Goal: Task Accomplishment & Management: Manage account settings

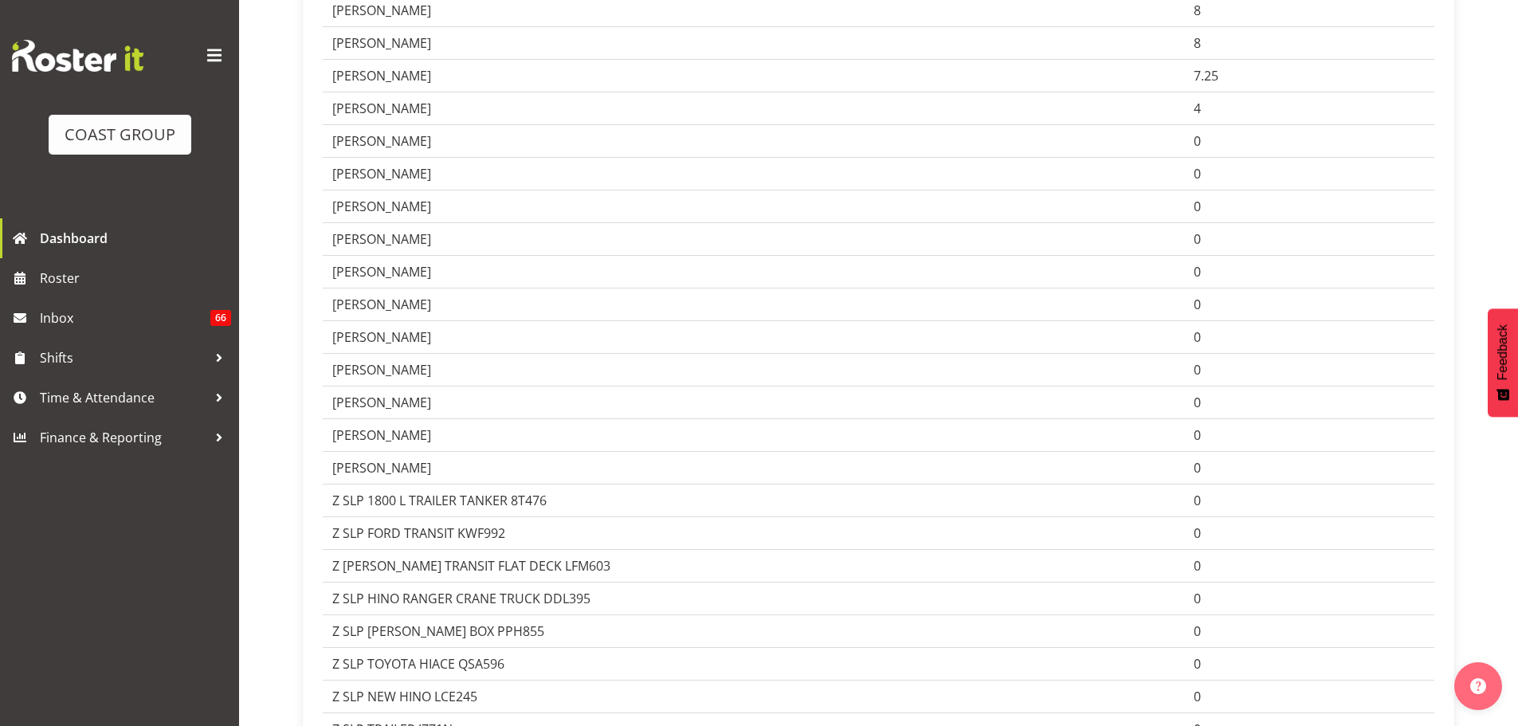
scroll to position [1722, 0]
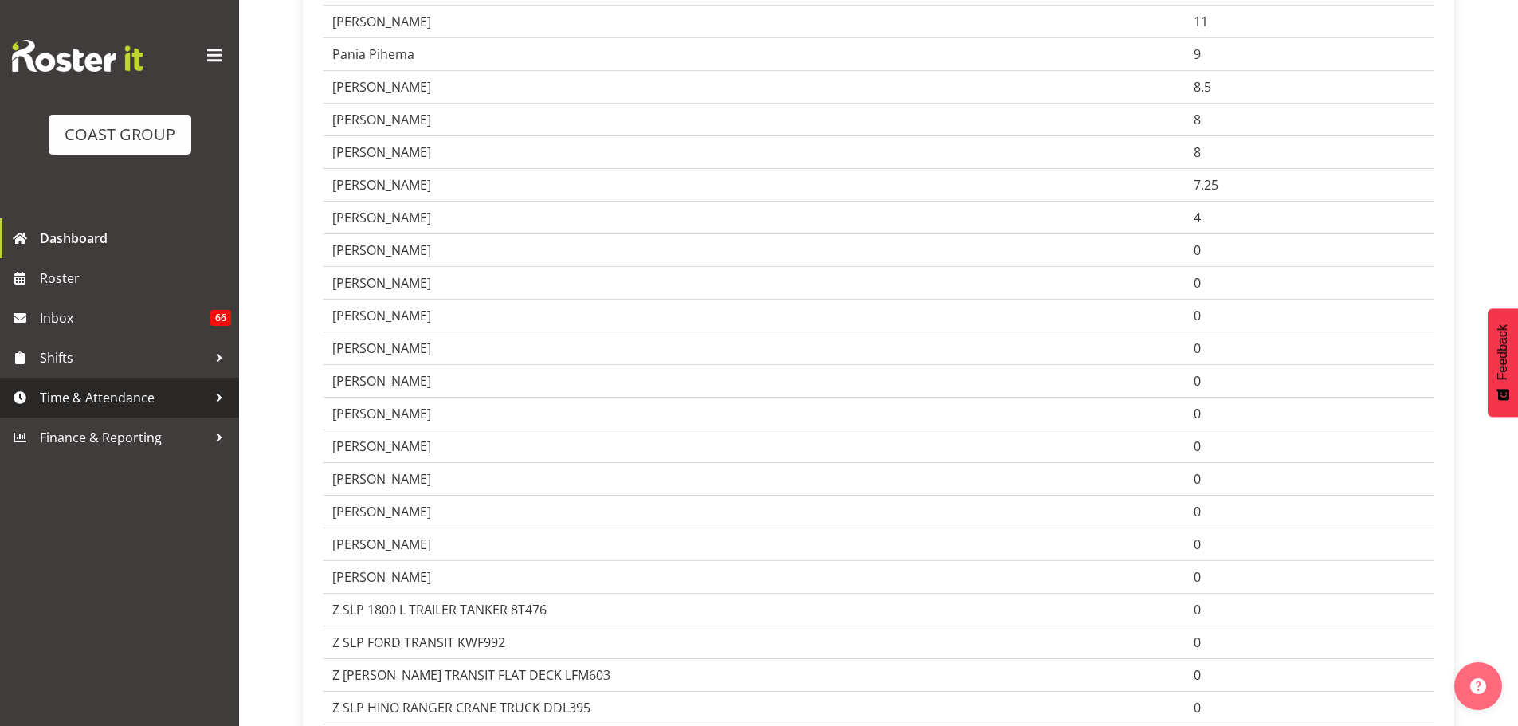
click at [92, 410] on link "Time & Attendance" at bounding box center [119, 398] width 239 height 40
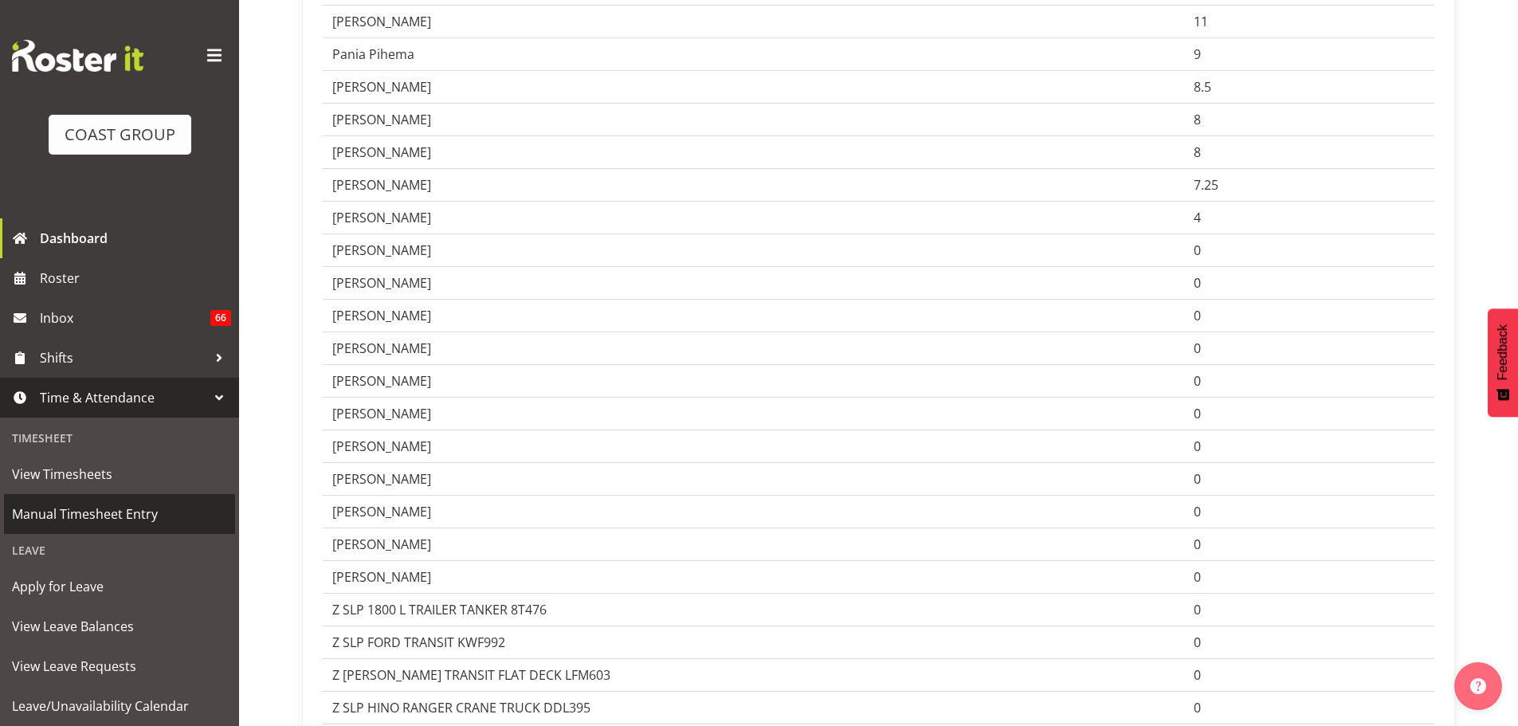
click at [68, 505] on span "Manual Timesheet Entry" at bounding box center [119, 514] width 215 height 24
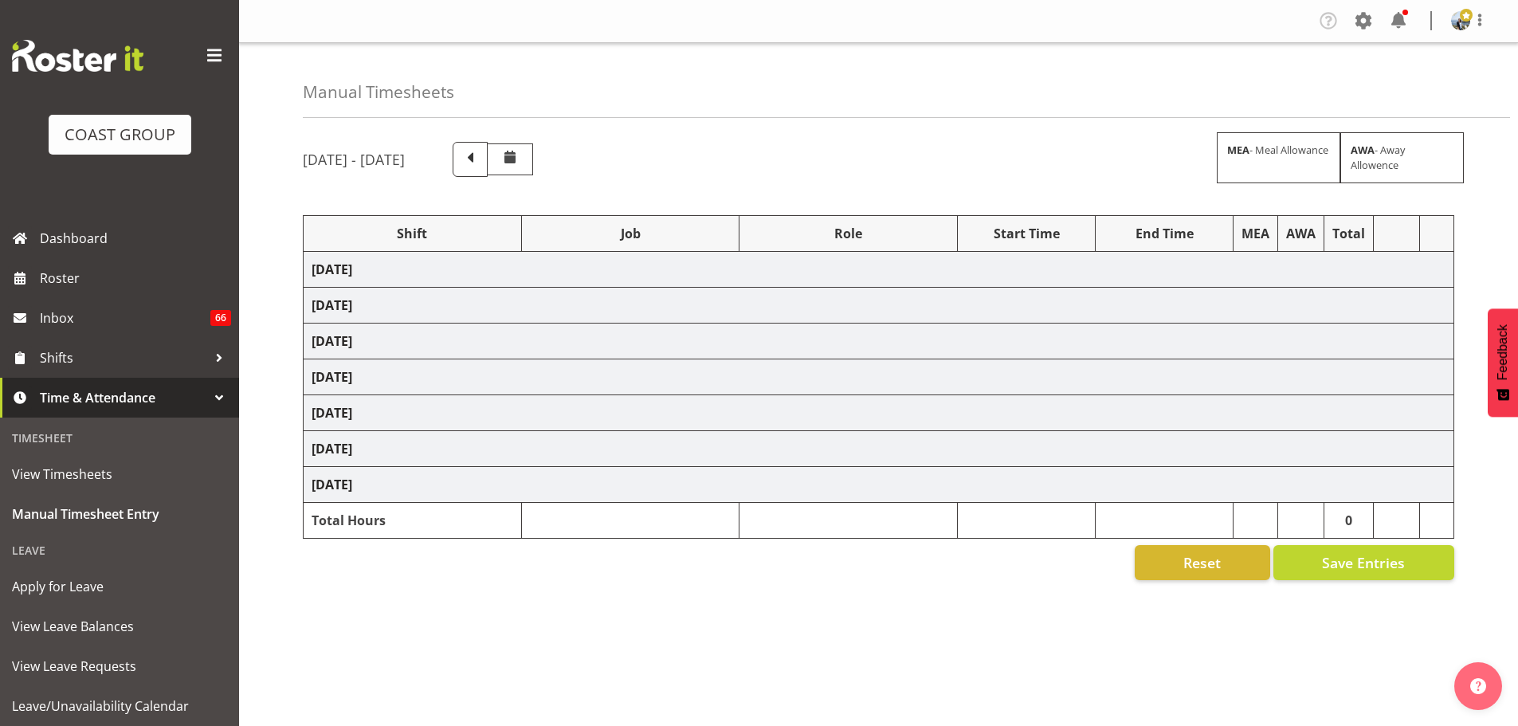
select select "70657"
select select "69"
select select "198"
select select "7"
select select "66522"
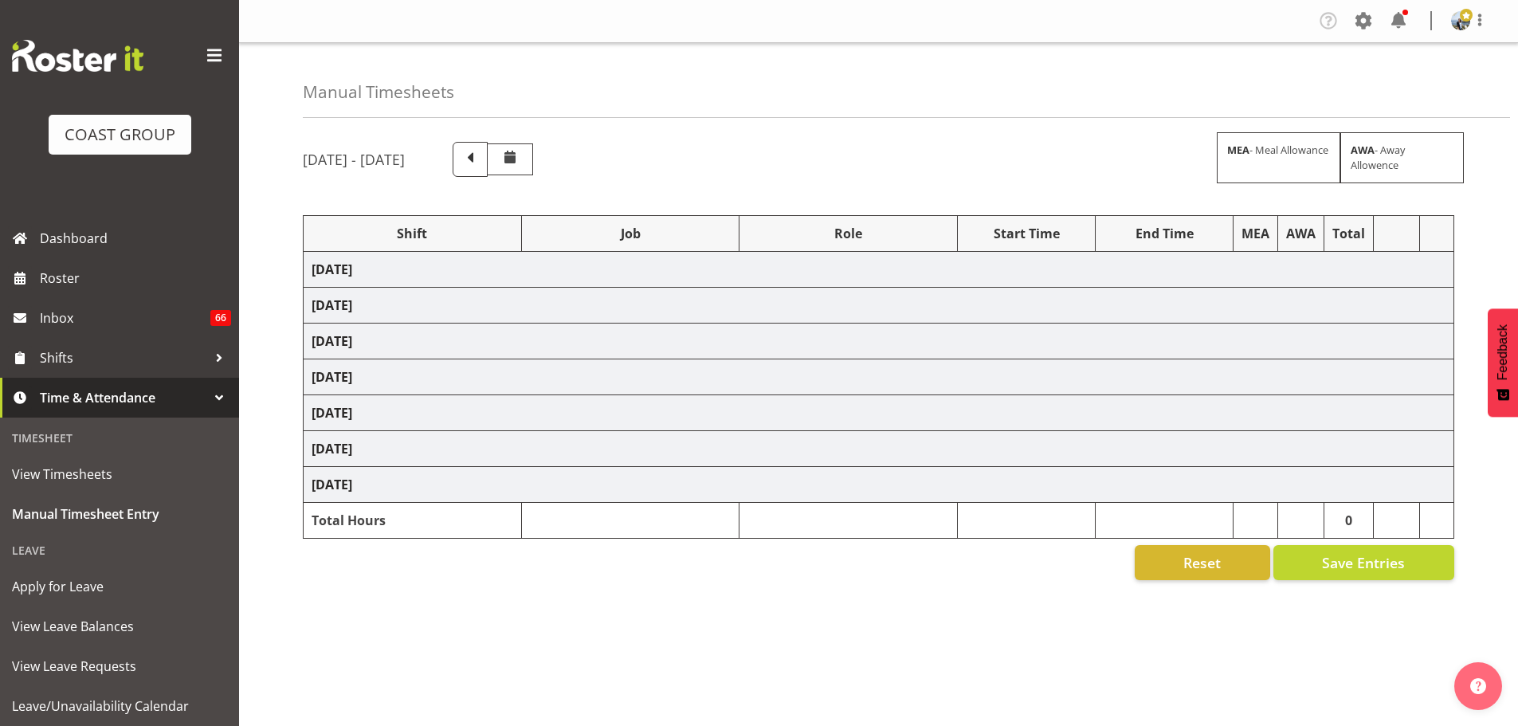
select select "9134"
select select "190"
select select "70657"
select select "69"
select select "198"
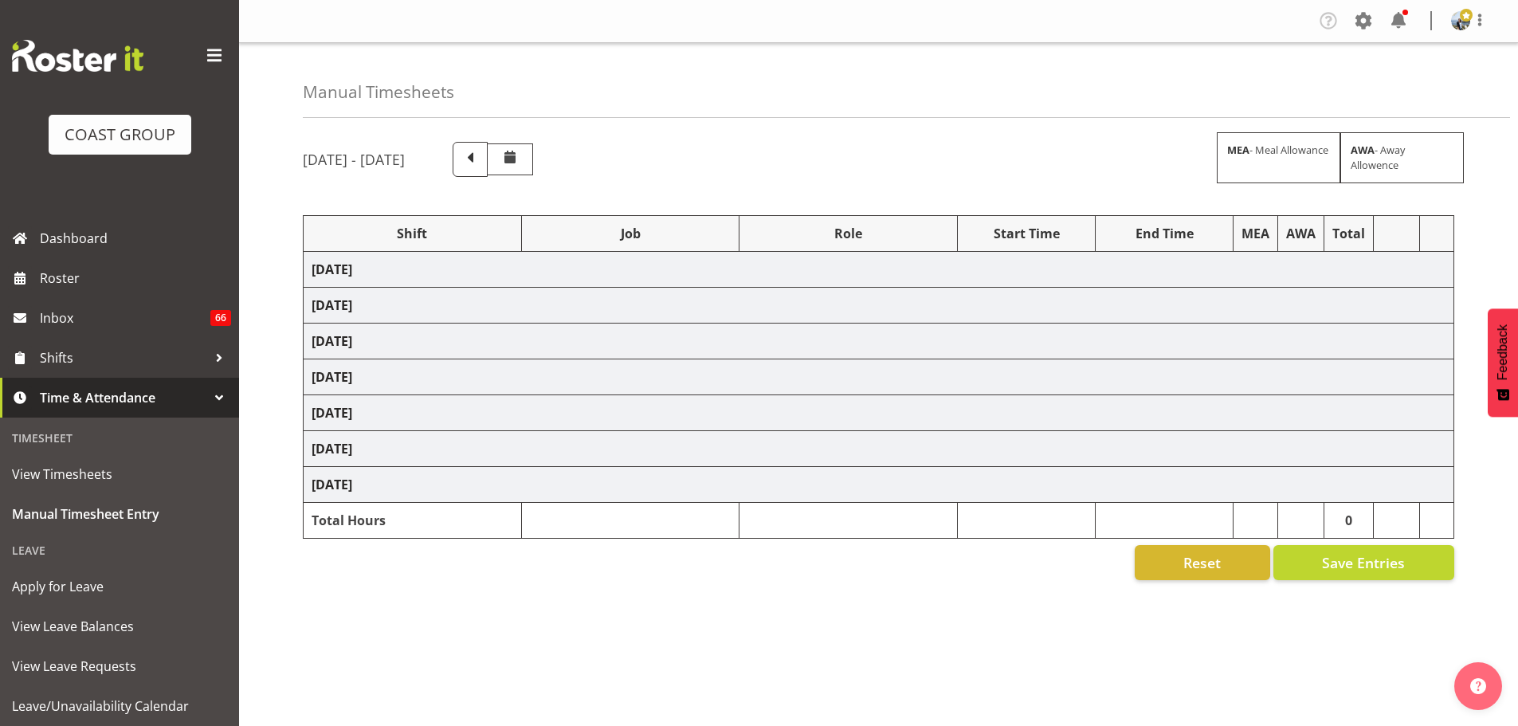
select select "70657"
select select "69"
select select "198"
select select "66518"
select select "9139"
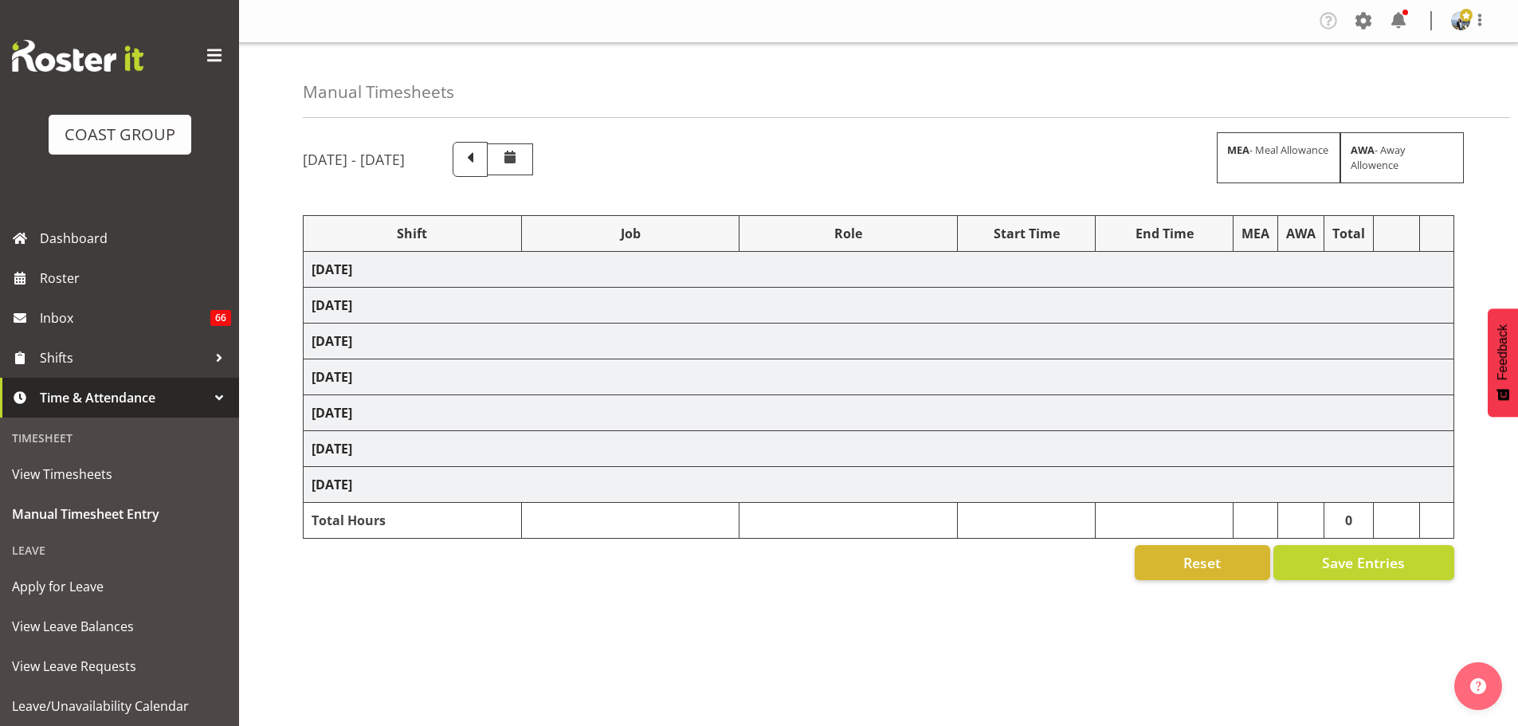
select select "190"
select select "70657"
select select "69"
select select "198"
select select "70657"
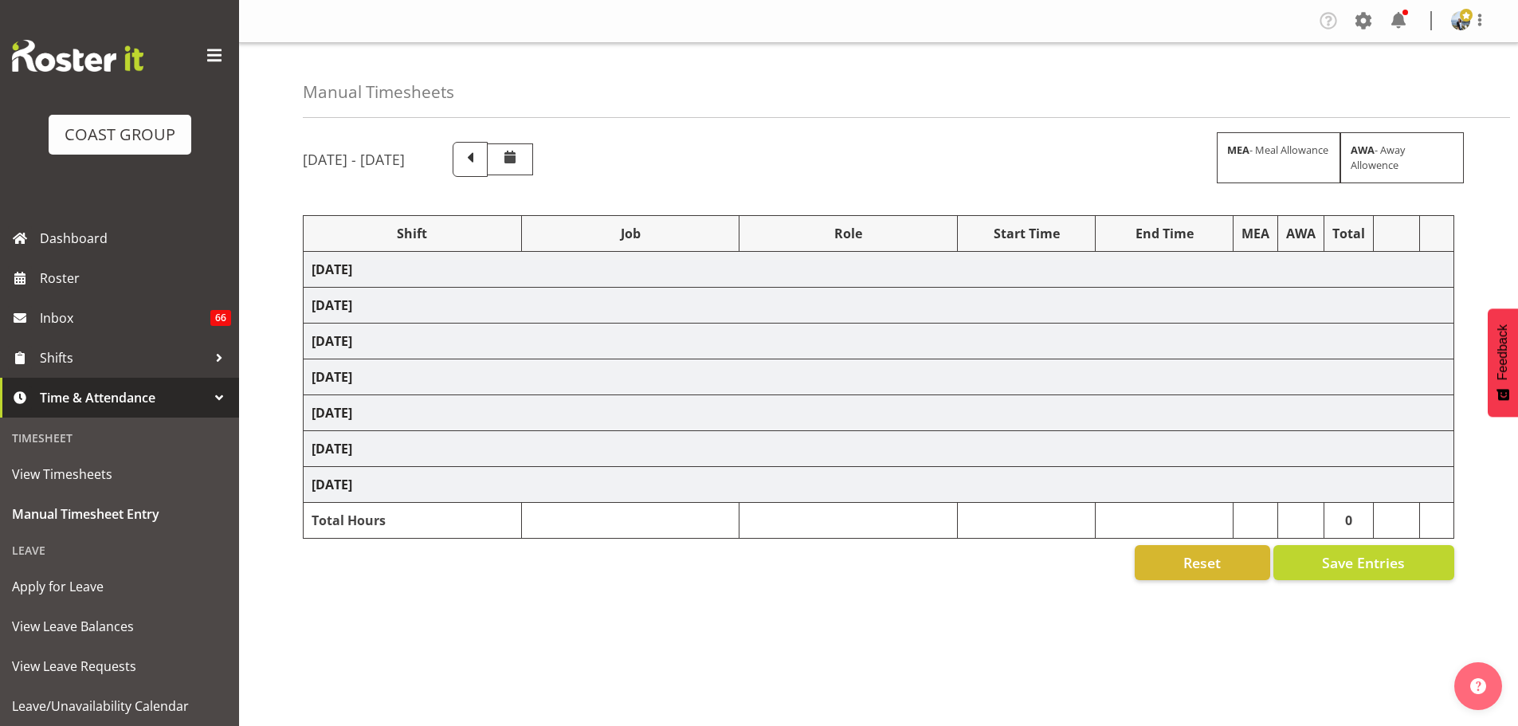
select select "69"
select select "198"
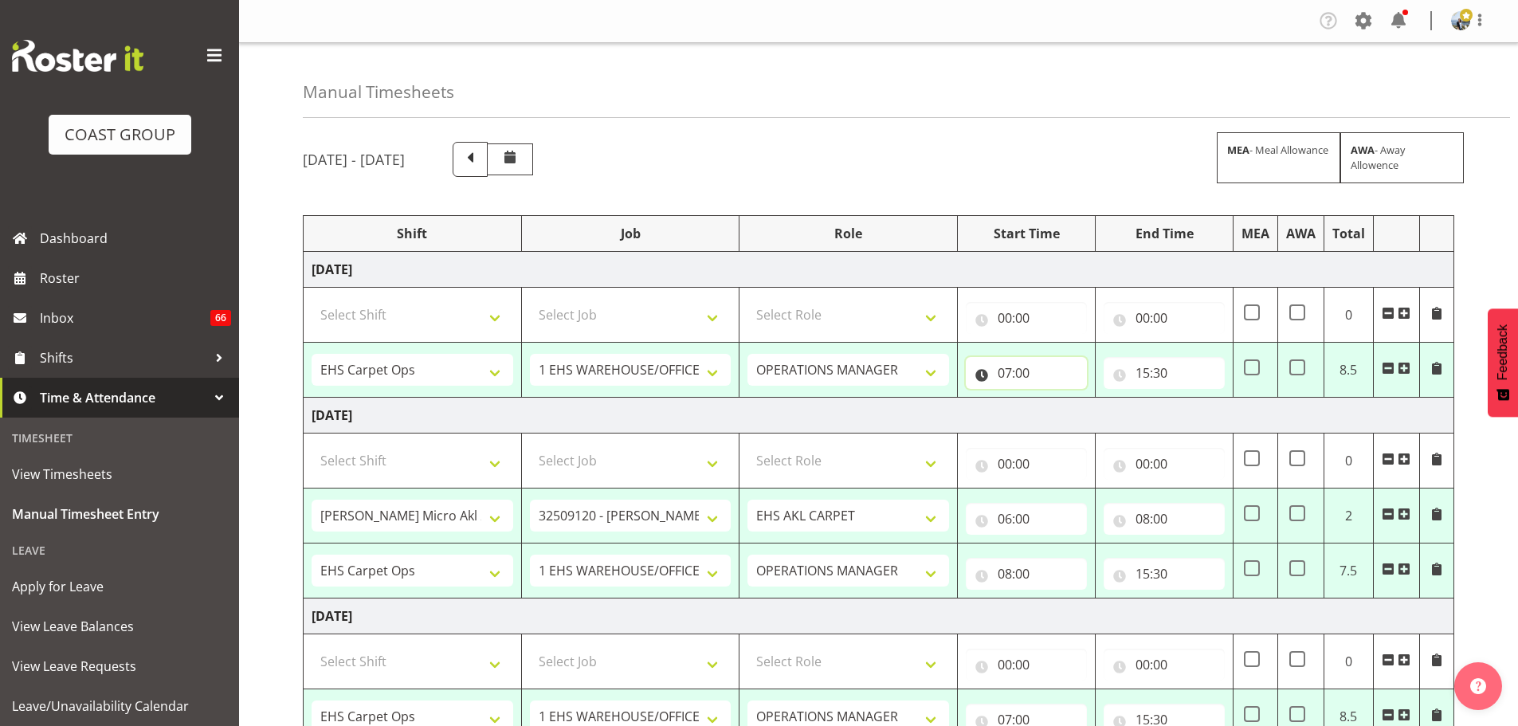
click at [1015, 370] on input "07:00" at bounding box center [1026, 373] width 121 height 32
click at [1070, 415] on select "00 01 02 03 04 05 06 07 08 09 10 11 12 13 14 15 16 17 18 19 20 21 22 23" at bounding box center [1075, 415] width 36 height 32
select select "8"
click at [1057, 399] on select "00 01 02 03 04 05 06 07 08 09 10 11 12 13 14 15 16 17 18 19 20 21 22 23" at bounding box center [1075, 415] width 36 height 32
type input "08:00"
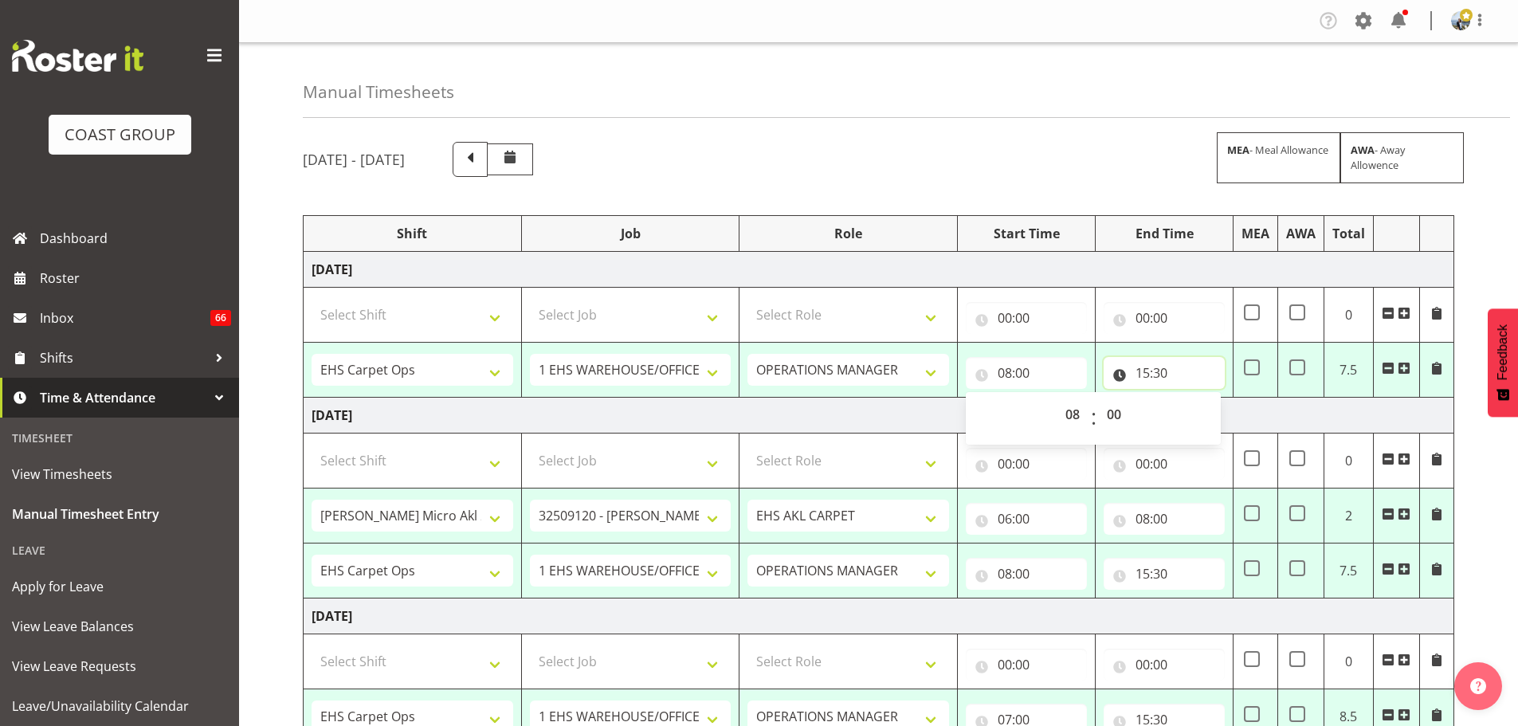
click at [1159, 371] on input "15:30" at bounding box center [1164, 373] width 121 height 32
click at [1204, 409] on select "00 01 02 03 04 05 06 07 08 09 10 11 12 13 14 15 16 17 18 19 20 21 22 23" at bounding box center [1213, 415] width 36 height 32
select select "17"
click at [1195, 399] on select "00 01 02 03 04 05 06 07 08 09 10 11 12 13 14 15 16 17 18 19 20 21 22 23" at bounding box center [1213, 415] width 36 height 32
type input "17:30"
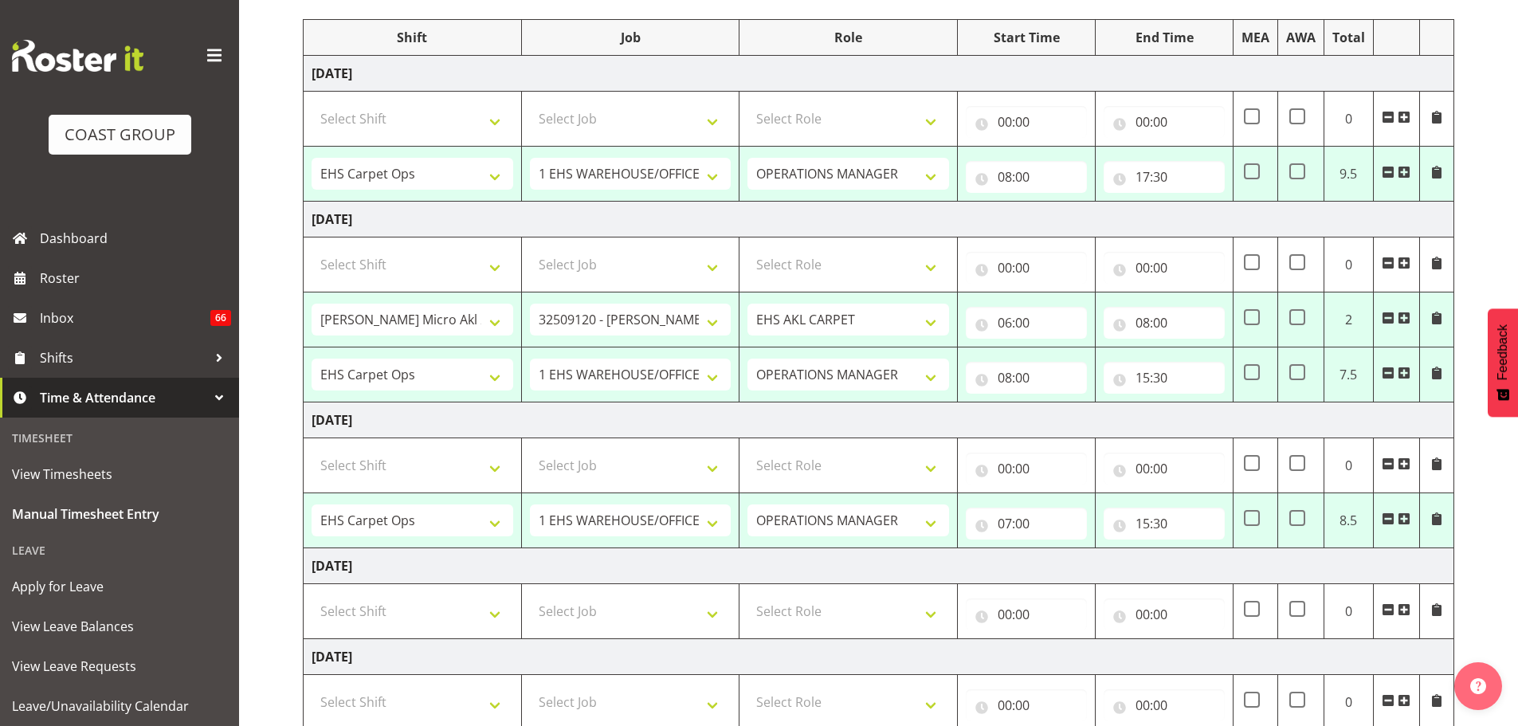
scroll to position [277, 0]
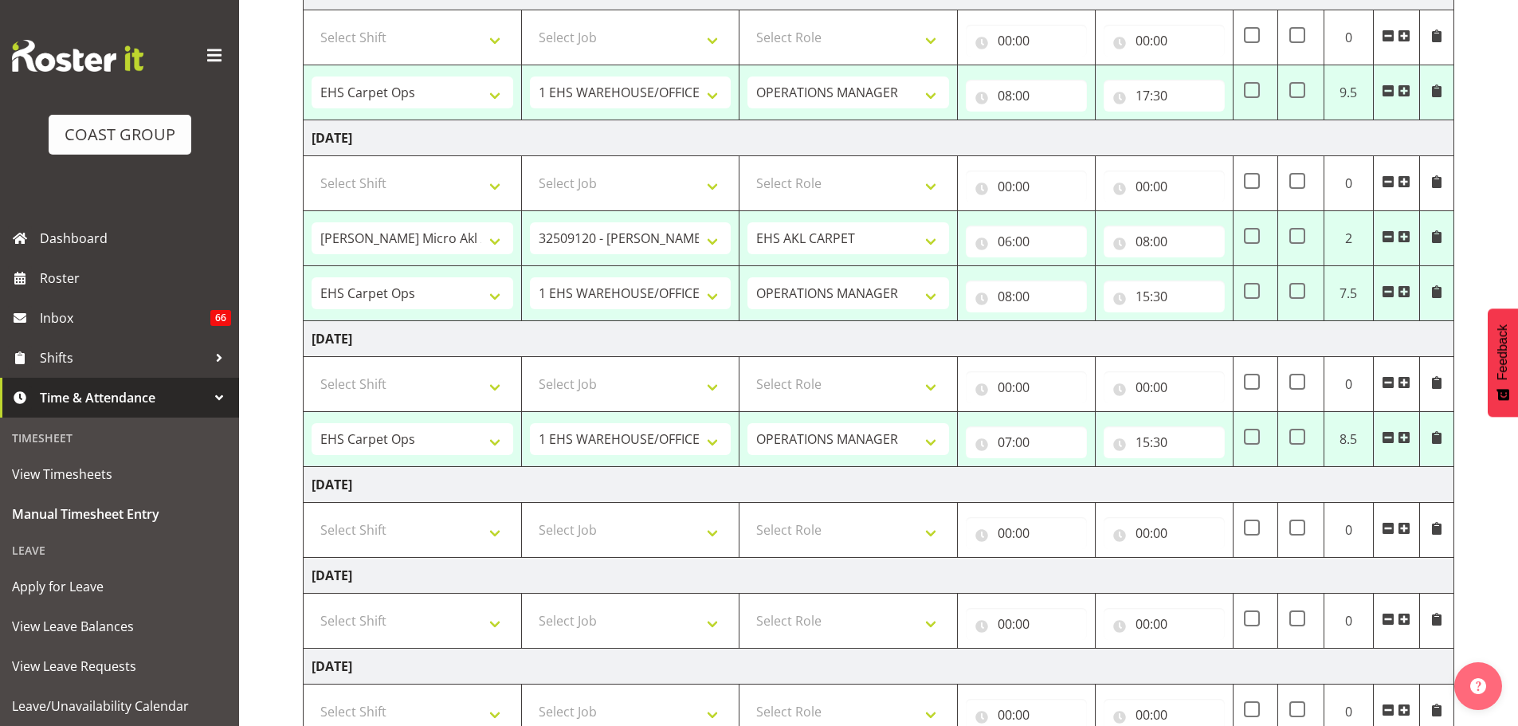
click at [1410, 291] on span at bounding box center [1404, 291] width 13 height 13
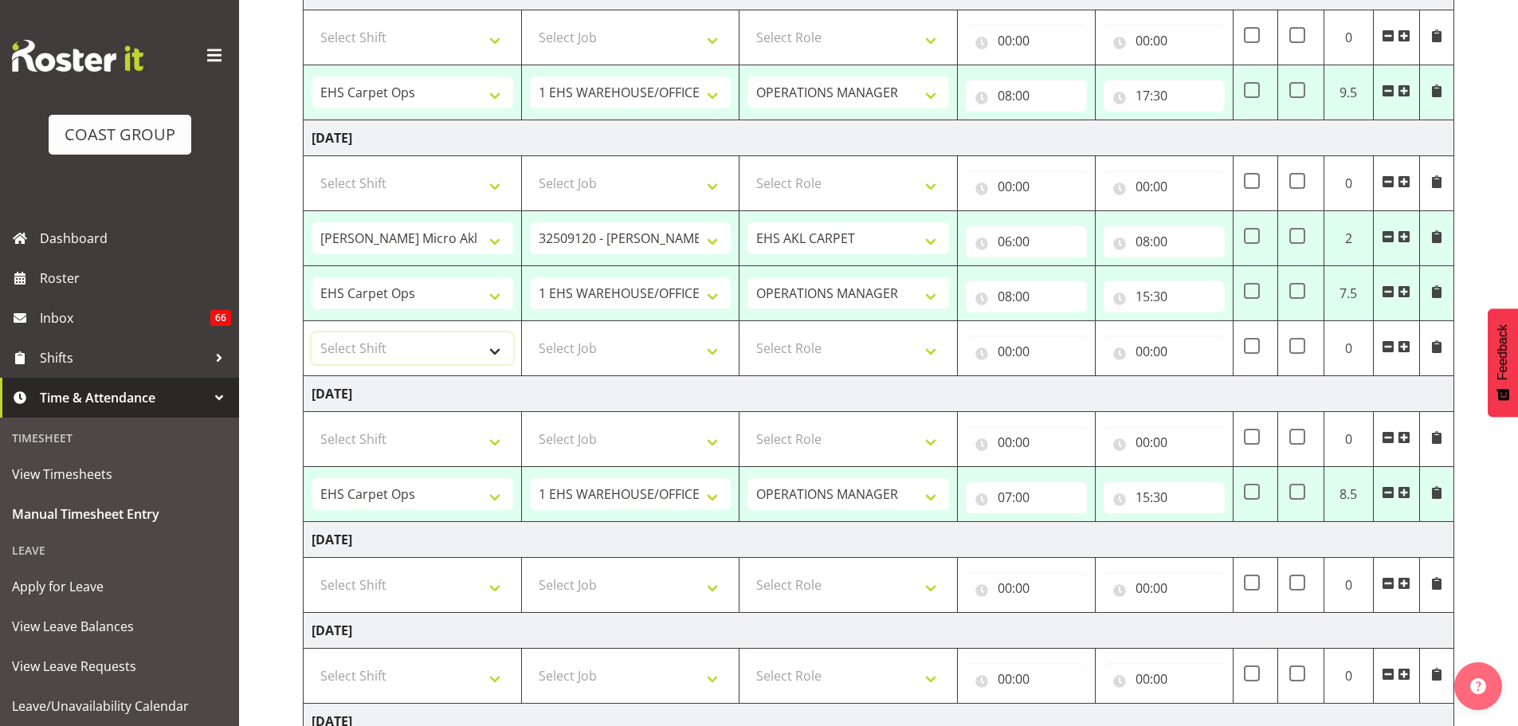
click at [437, 353] on select "Select Shift # Fieldays--Milwaukee. # Install Hutchwilco Boat Show at ASG. #AKL…" at bounding box center [413, 348] width 202 height 32
click at [1135, 290] on input "15:30" at bounding box center [1164, 297] width 121 height 32
click at [1212, 333] on select "00 01 02 03 04 05 06 07 08 09 10 11 12 13 14 15 16 17 18 19 20 21 22 23" at bounding box center [1213, 338] width 36 height 32
select select "18"
click at [1195, 322] on select "00 01 02 03 04 05 06 07 08 09 10 11 12 13 14 15 16 17 18 19 20 21 22 23" at bounding box center [1213, 338] width 36 height 32
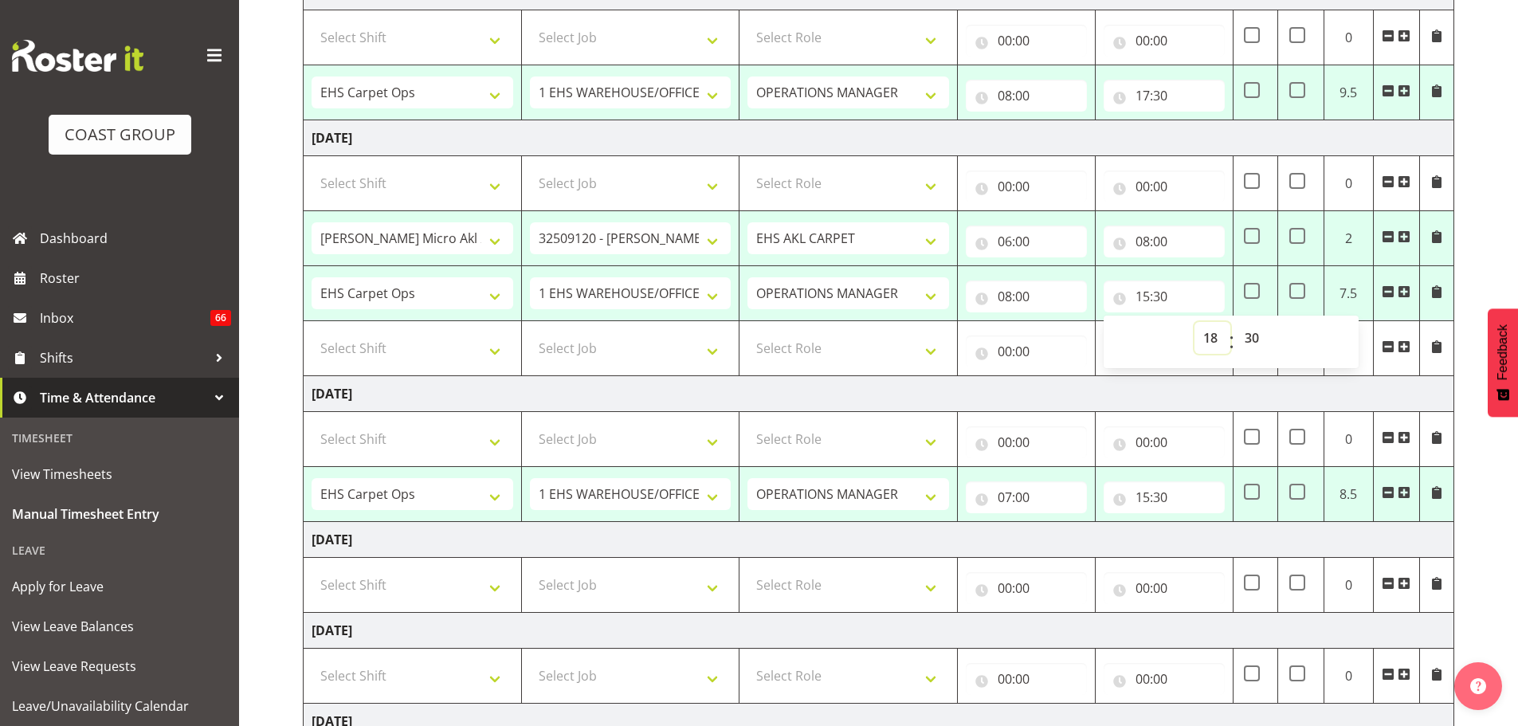
type input "18:30"
click at [497, 351] on select "Select Shift # Fieldays--Milwaukee. # Install Hutchwilco Boat Show at ASG. #AKL…" at bounding box center [413, 348] width 202 height 32
select select "78454"
click at [312, 332] on select "Select Shift # Fieldays--Milwaukee. # Install Hutchwilco Boat Show at ASG. #AKL…" at bounding box center [413, 348] width 202 height 32
select select "9449"
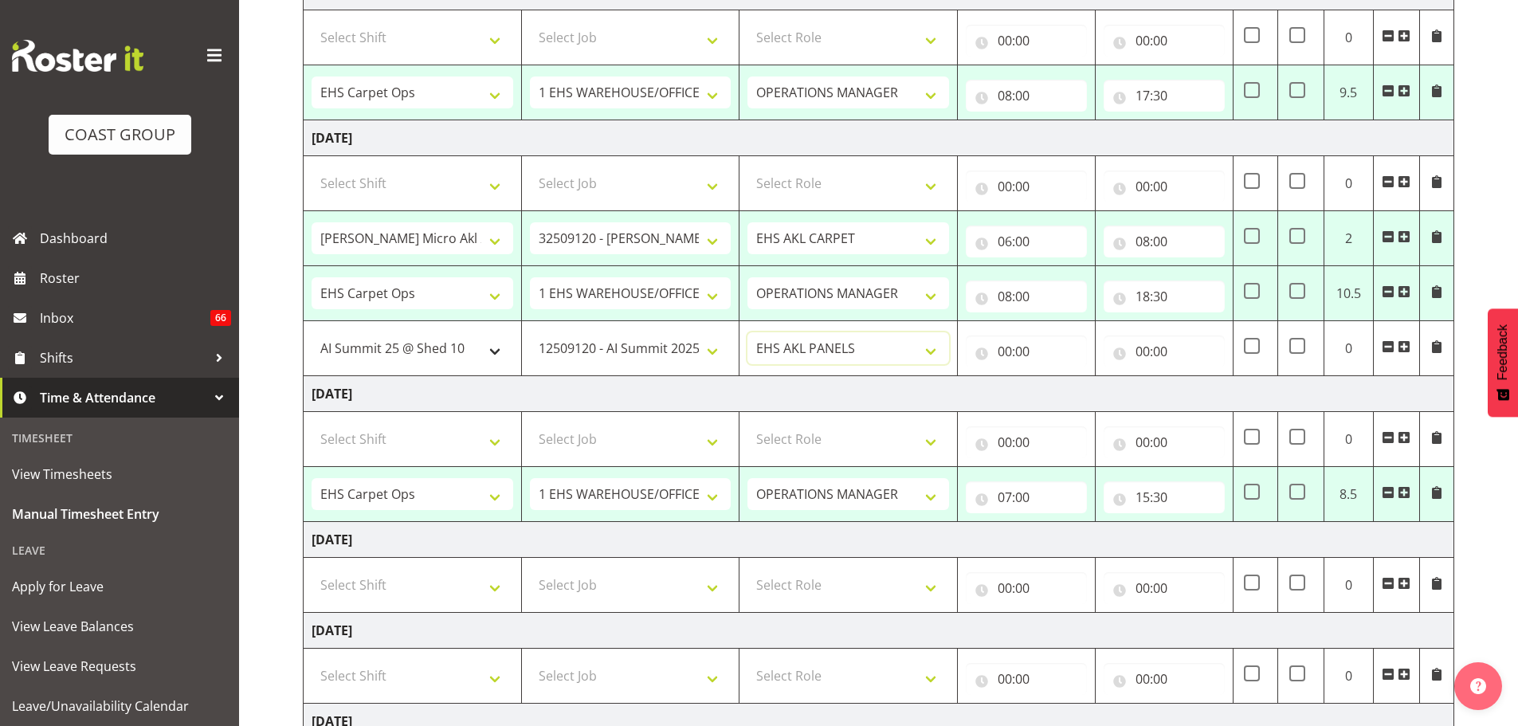
select select "190"
click at [1007, 352] on input "00:00" at bounding box center [1026, 352] width 121 height 32
click at [1074, 397] on select "00 01 02 03 04 05 06 07 08 09 10 11 12 13 14 15 16 17 18 19 20 21 22 23" at bounding box center [1075, 393] width 36 height 32
select select "19"
click at [1057, 377] on select "00 01 02 03 04 05 06 07 08 09 10 11 12 13 14 15 16 17 18 19 20 21 22 23" at bounding box center [1075, 393] width 36 height 32
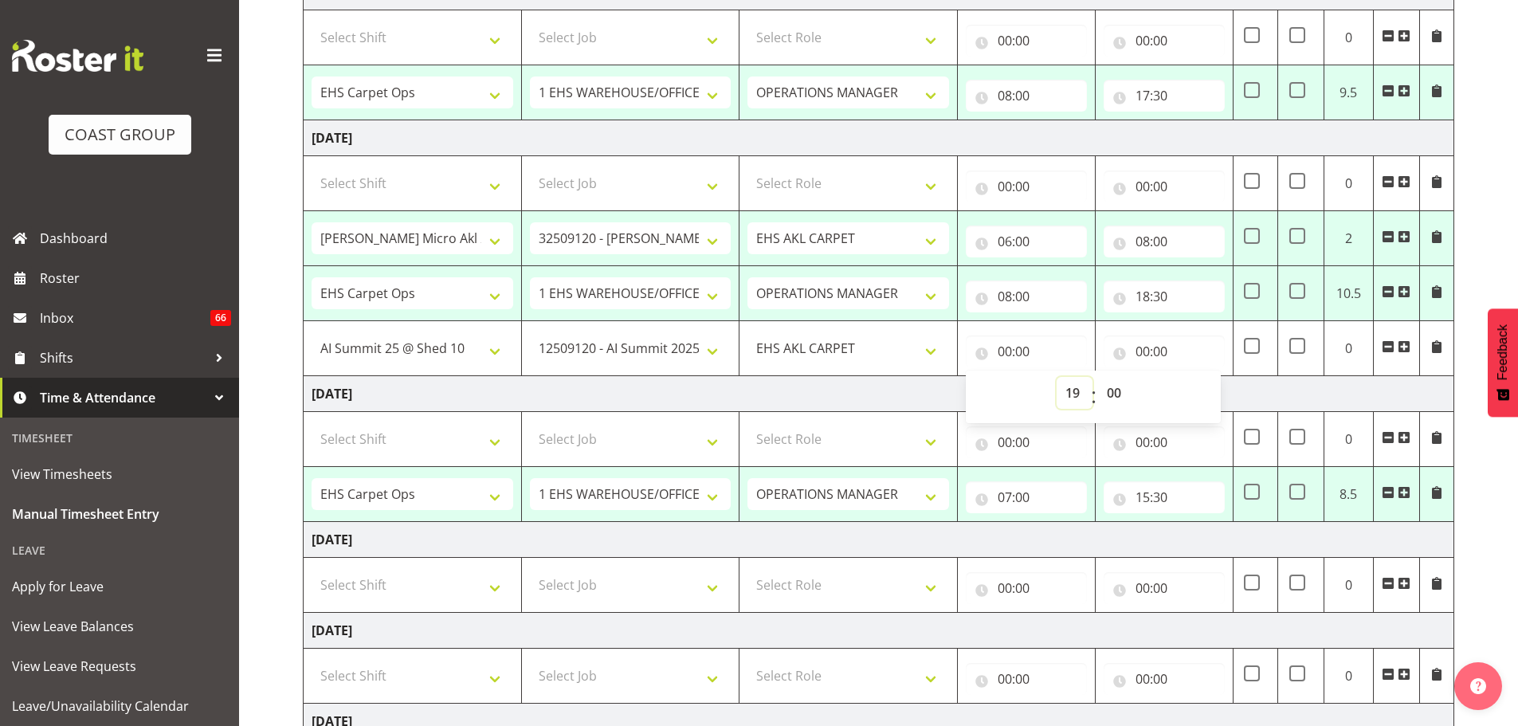
type input "19:00"
click at [1134, 358] on input "00:00" at bounding box center [1164, 352] width 121 height 32
click at [1202, 388] on select "00 01 02 03 04 05 06 07 08 09 10 11 12 13 14 15 16 17 18 19 20 21 22 23" at bounding box center [1213, 393] width 36 height 32
select select "20"
click at [1195, 377] on select "00 01 02 03 04 05 06 07 08 09 10 11 12 13 14 15 16 17 18 19 20 21 22 23" at bounding box center [1213, 393] width 36 height 32
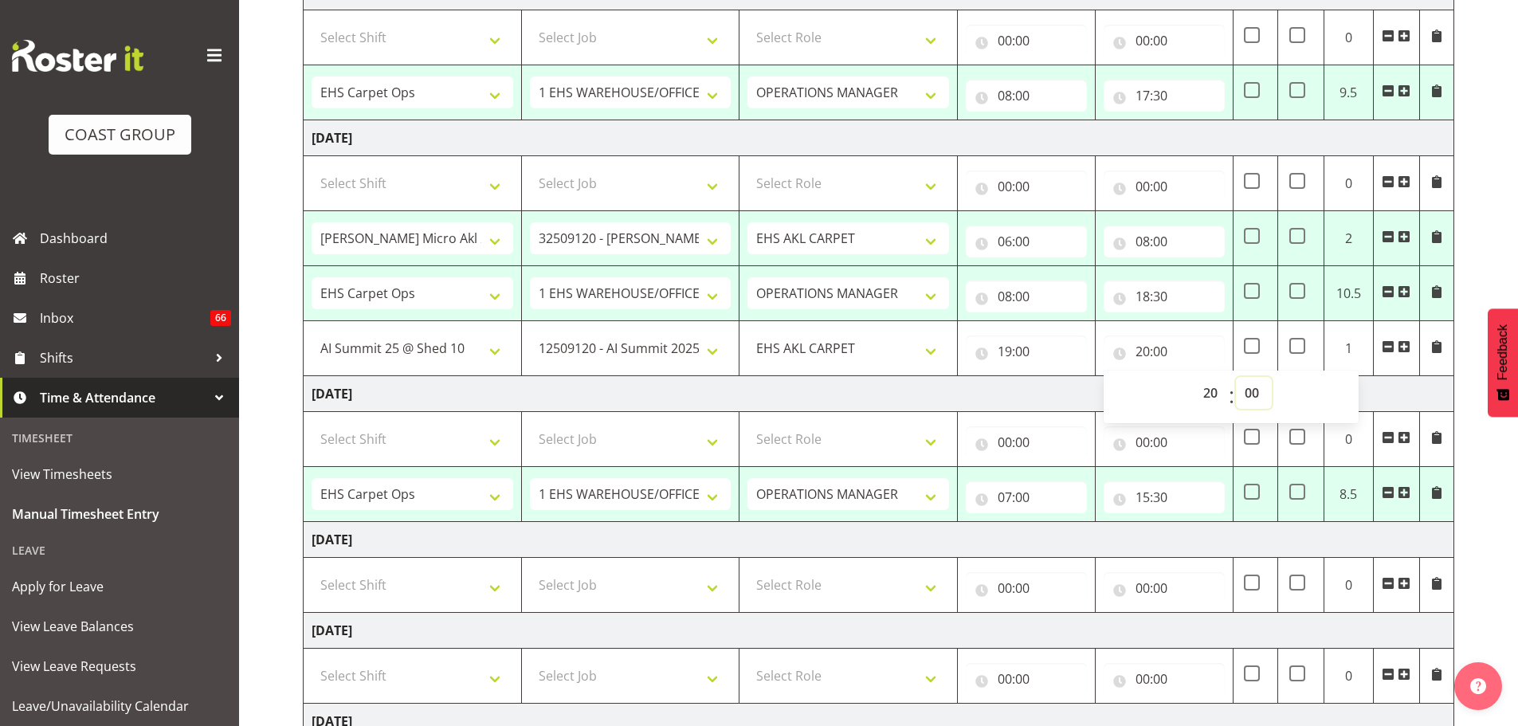
click at [1243, 395] on select "00 01 02 03 04 05 06 07 08 09 10 11 12 13 14 15 16 17 18 19 20 21 22 23 24 25 2…" at bounding box center [1254, 393] width 36 height 32
drag, startPoint x: 1459, startPoint y: 296, endPoint x: 1493, endPoint y: 293, distance: 33.6
click at [1459, 296] on div "September 17th - September 23rd 2025 MEA - Meal Allowance AWA - Away Allowence …" at bounding box center [910, 496] width 1215 height 1287
type input "20:15"
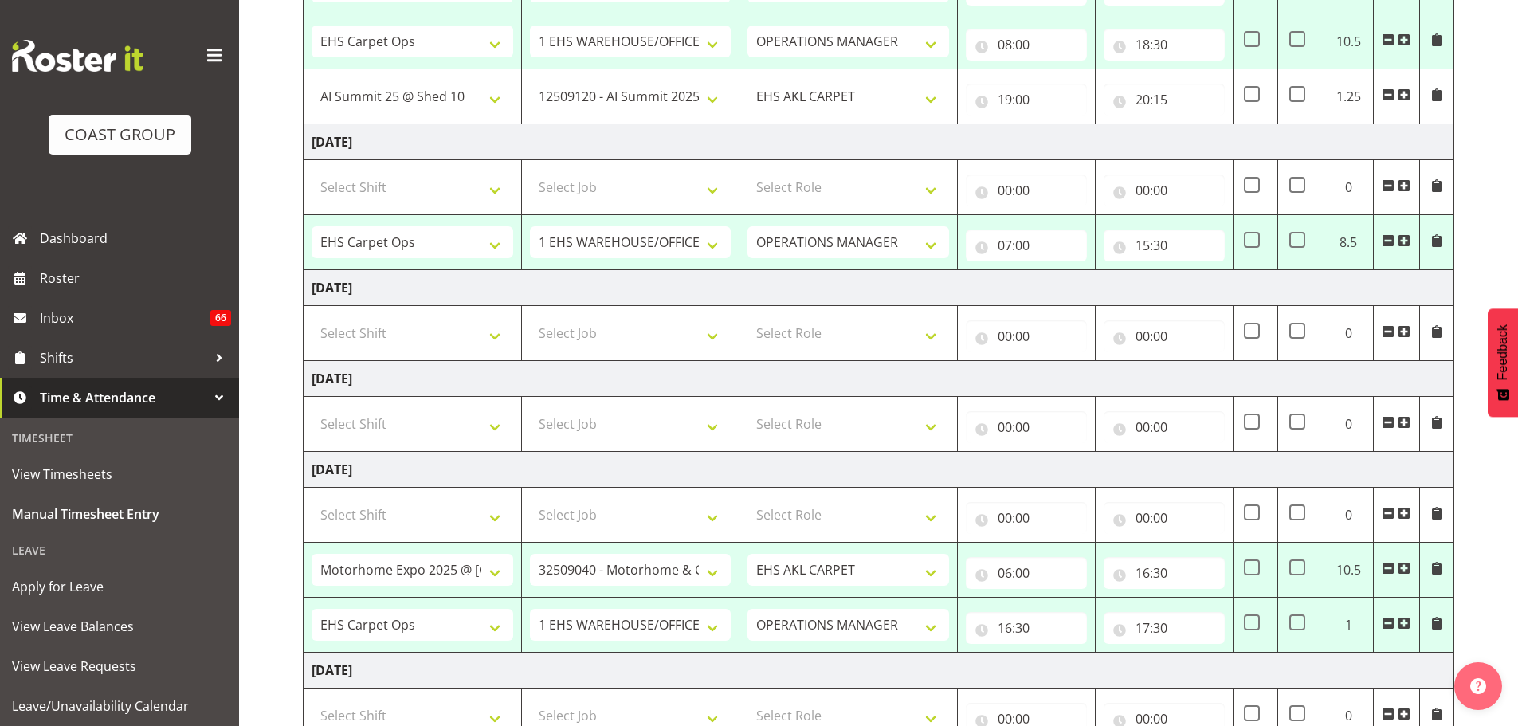
scroll to position [531, 0]
click at [1013, 238] on input "07:00" at bounding box center [1026, 244] width 121 height 32
click at [1065, 291] on select "00 01 02 03 04 05 06 07 08 09 10 11 12 13 14 15 16 17 18 19 20 21 22 23" at bounding box center [1075, 285] width 36 height 32
select select "8"
click at [1057, 269] on select "00 01 02 03 04 05 06 07 08 09 10 11 12 13 14 15 16 17 18 19 20 21 22 23" at bounding box center [1075, 285] width 36 height 32
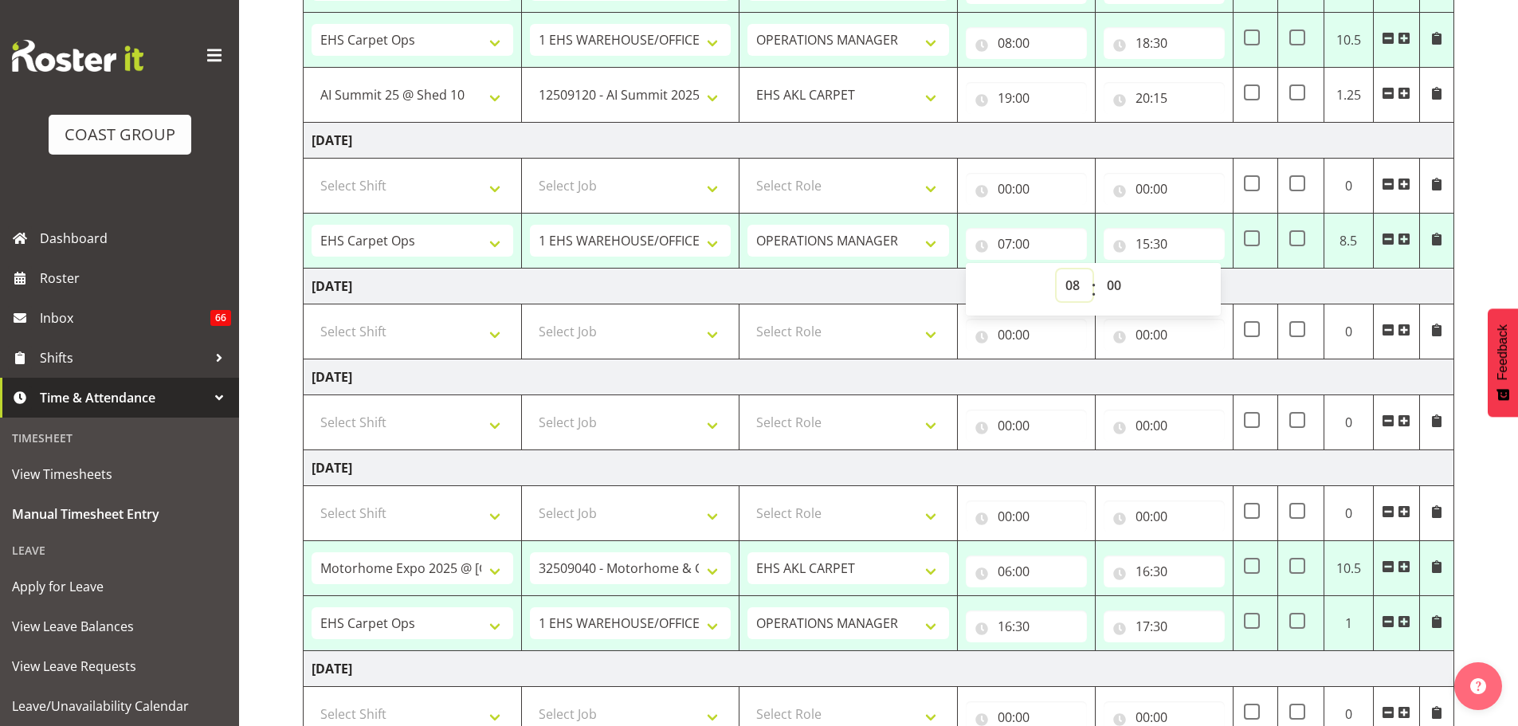
type input "08:00"
click at [406, 413] on select "Select Shift # Fieldays--Milwaukee. # Install Hutchwilco Boat Show at ASG. #AKL…" at bounding box center [413, 422] width 202 height 32
select select "70657"
click at [312, 406] on select "Select Shift # Fieldays--Milwaukee. # Install Hutchwilco Boat Show at ASG. #AKL…" at bounding box center [413, 422] width 202 height 32
click at [567, 420] on select "Select Job 1 Carlton Events 1 Carlton Hamilton 1 Carlton Wellington 1 EHS WAREH…" at bounding box center [631, 422] width 202 height 32
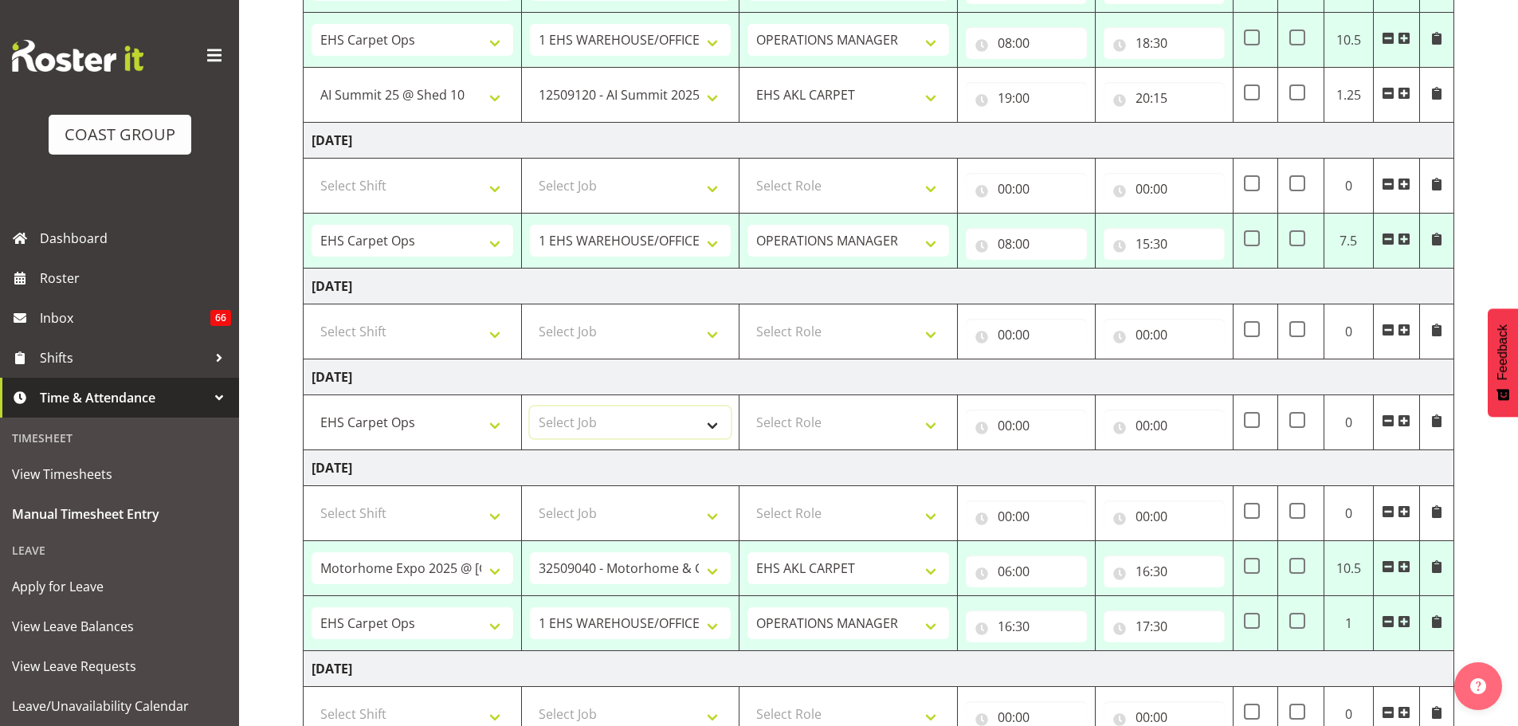
select select "69"
click at [530, 406] on select "Select Job 1 Carlton Events 1 Carlton Hamilton 1 Carlton Wellington 1 EHS WAREH…" at bounding box center [631, 422] width 202 height 32
click at [796, 404] on td "Select Role ACCOUNT MANAGER OPERATIONS MANAGER EHS AKL PANELS EHS AKL CARPET EH…" at bounding box center [849, 422] width 218 height 55
click at [796, 426] on select "Select Role ACCOUNT MANAGER OPERATIONS MANAGER EHS AKL PANELS EHS AKL CARPET EH…" at bounding box center [849, 422] width 202 height 32
select select "198"
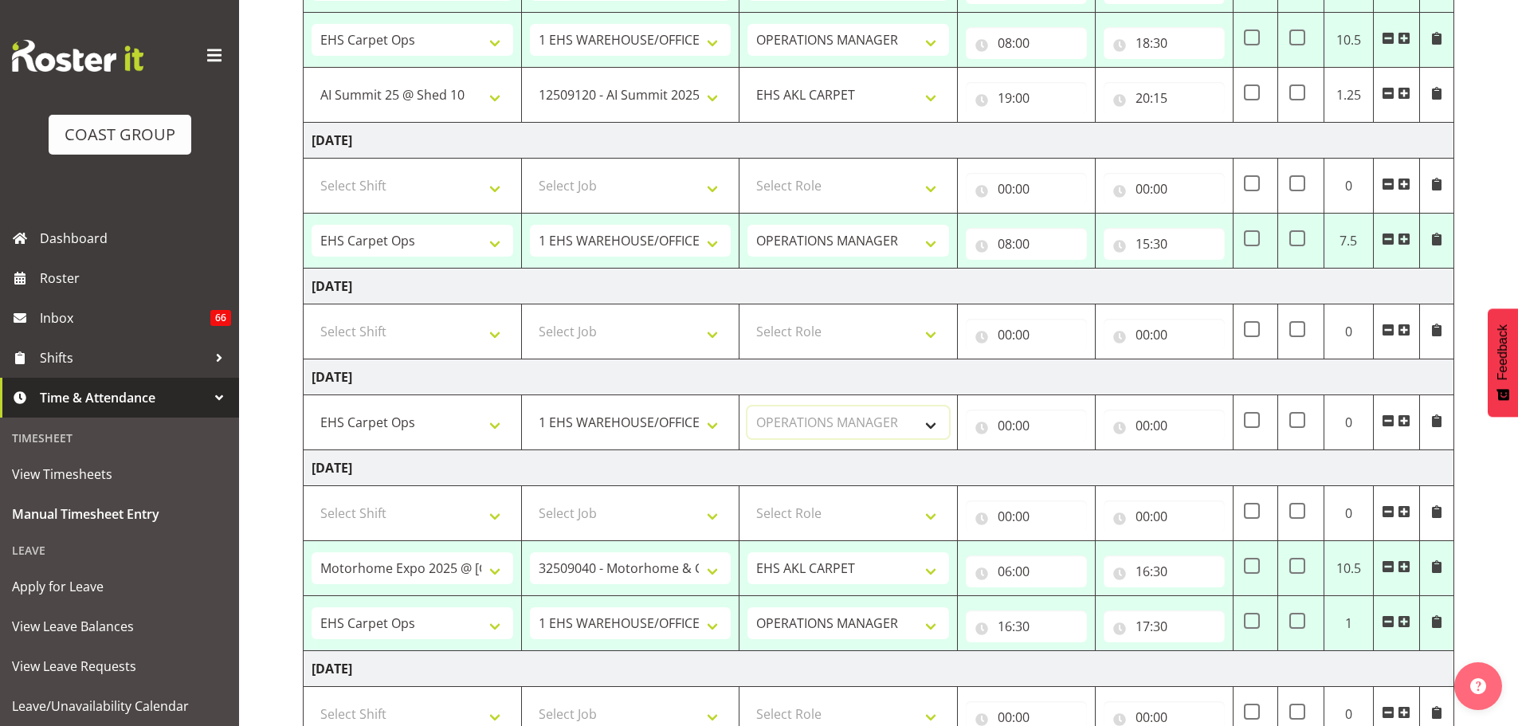
click at [748, 406] on select "Select Role ACCOUNT MANAGER OPERATIONS MANAGER EHS AKL PANELS EHS AKL CARPET EH…" at bounding box center [849, 422] width 202 height 32
click at [1015, 424] on input "00:00" at bounding box center [1026, 426] width 121 height 32
click at [1077, 477] on select "00 01 02 03 04 05 06 07 08 09 10 11 12 13 14 15 16 17 18 19 20 21 22 23" at bounding box center [1075, 467] width 36 height 32
select select "15"
click at [1057, 451] on select "00 01 02 03 04 05 06 07 08 09 10 11 12 13 14 15 16 17 18 19 20 21 22 23" at bounding box center [1075, 467] width 36 height 32
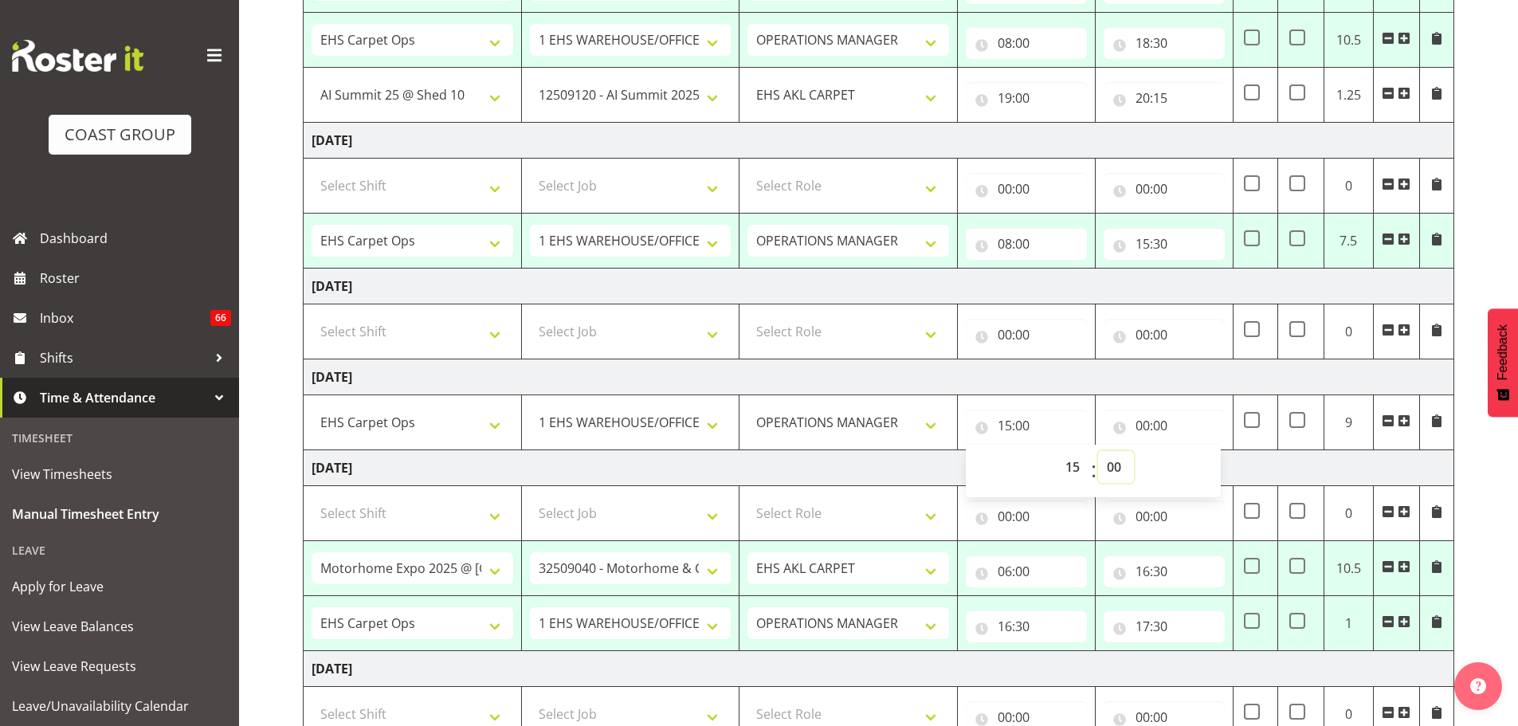
click at [1105, 474] on select "00 01 02 03 04 05 06 07 08 09 10 11 12 13 14 15 16 17 18 19 20 21 22 23 24 25 2…" at bounding box center [1116, 467] width 36 height 32
click at [1158, 430] on input "00:00" at bounding box center [1164, 426] width 121 height 32
type input "15:30"
click at [1200, 468] on select "00 01 02 03 04 05 06 07 08 09 10 11 12 13 14 15 16 17 18 19 20 21 22 23" at bounding box center [1213, 467] width 36 height 32
select select "16"
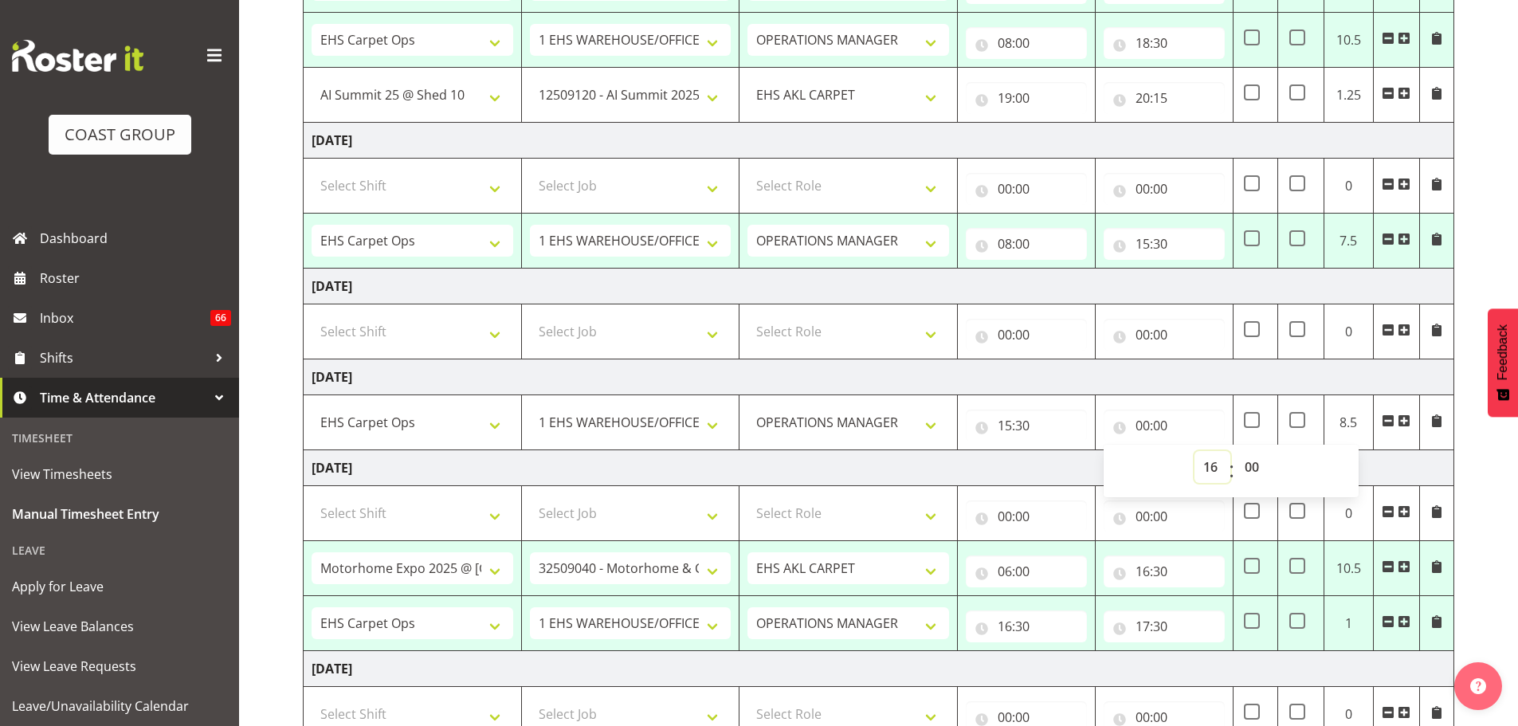
click at [1195, 451] on select "00 01 02 03 04 05 06 07 08 09 10 11 12 13 14 15 16 17 18 19 20 21 22 23" at bounding box center [1213, 467] width 36 height 32
type input "16:00"
click at [1213, 469] on select "00 01 02 03 04 05 06 07 08 09 10 11 12 13 14 15 16 17 18 19 20 21 22 23" at bounding box center [1213, 467] width 36 height 32
select select "17"
click at [1195, 451] on select "00 01 02 03 04 05 06 07 08 09 10 11 12 13 14 15 16 17 18 19 20 21 22 23" at bounding box center [1213, 467] width 36 height 32
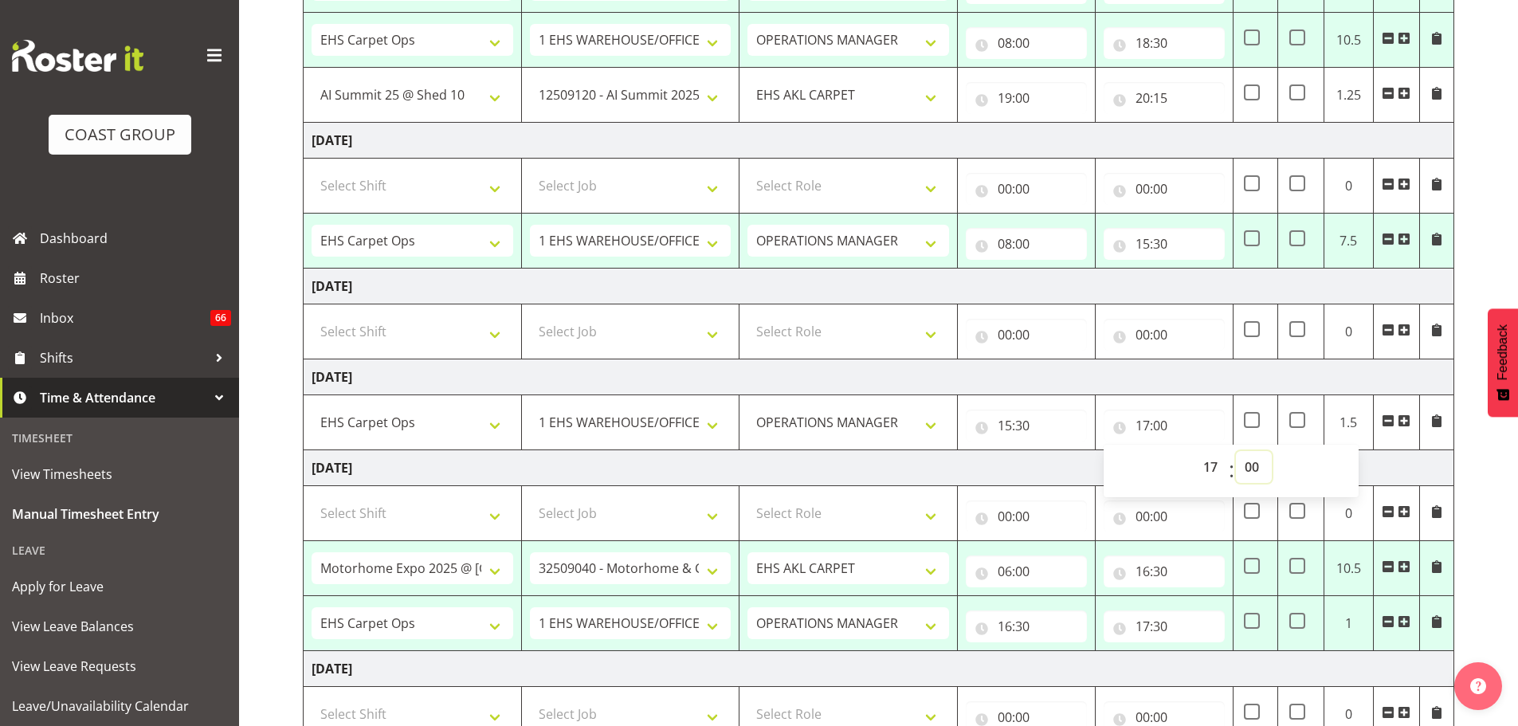
click at [1244, 462] on select "00 01 02 03 04 05 06 07 08 09 10 11 12 13 14 15 16 17 18 19 20 21 22 23 24 25 2…" at bounding box center [1254, 467] width 36 height 32
click at [1455, 530] on div "September 17th - September 23rd 2025 MEA - Meal Allowance AWA - Away Allowence …" at bounding box center [910, 242] width 1215 height 1287
type input "17:30"
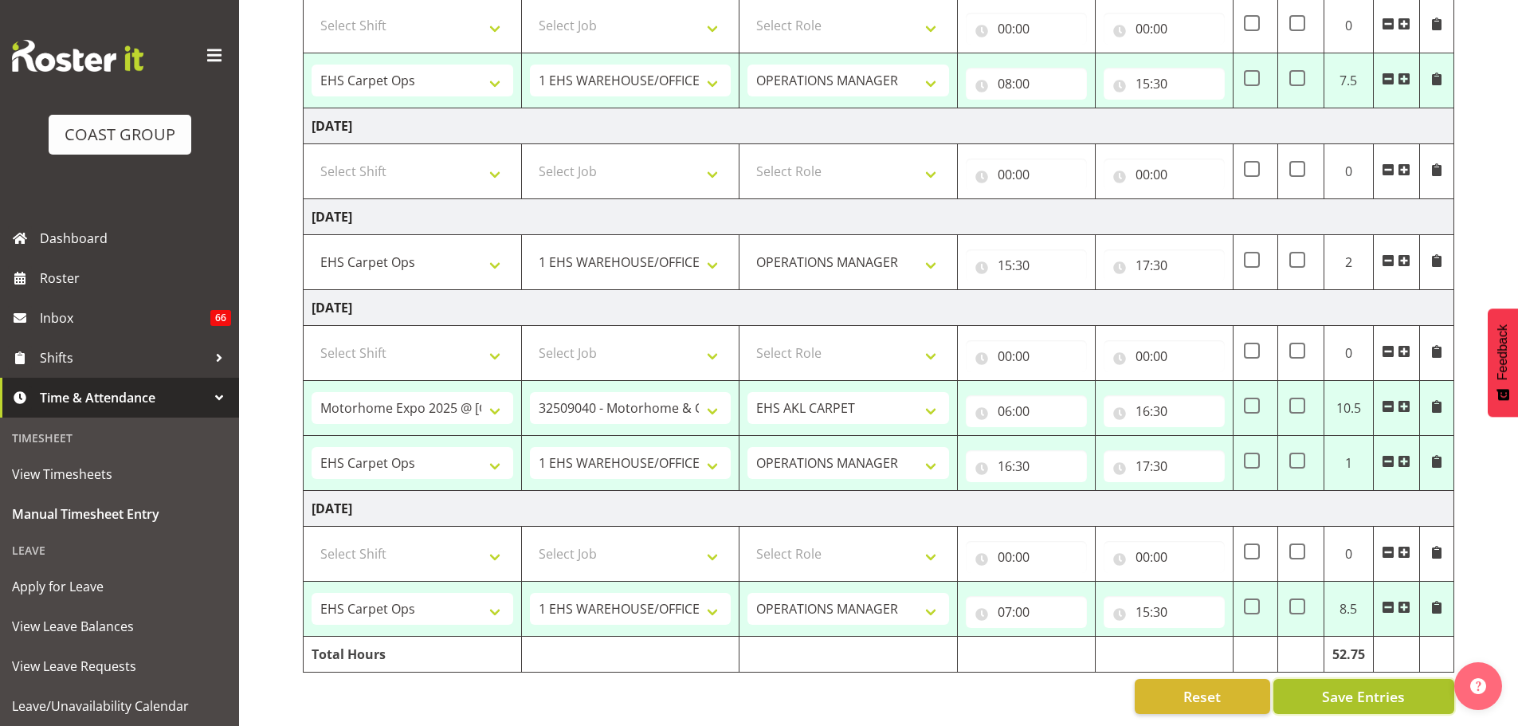
click at [1373, 694] on span "Save Entries" at bounding box center [1363, 696] width 83 height 21
select select "70657"
select select "69"
select select "198"
type input "08:00"
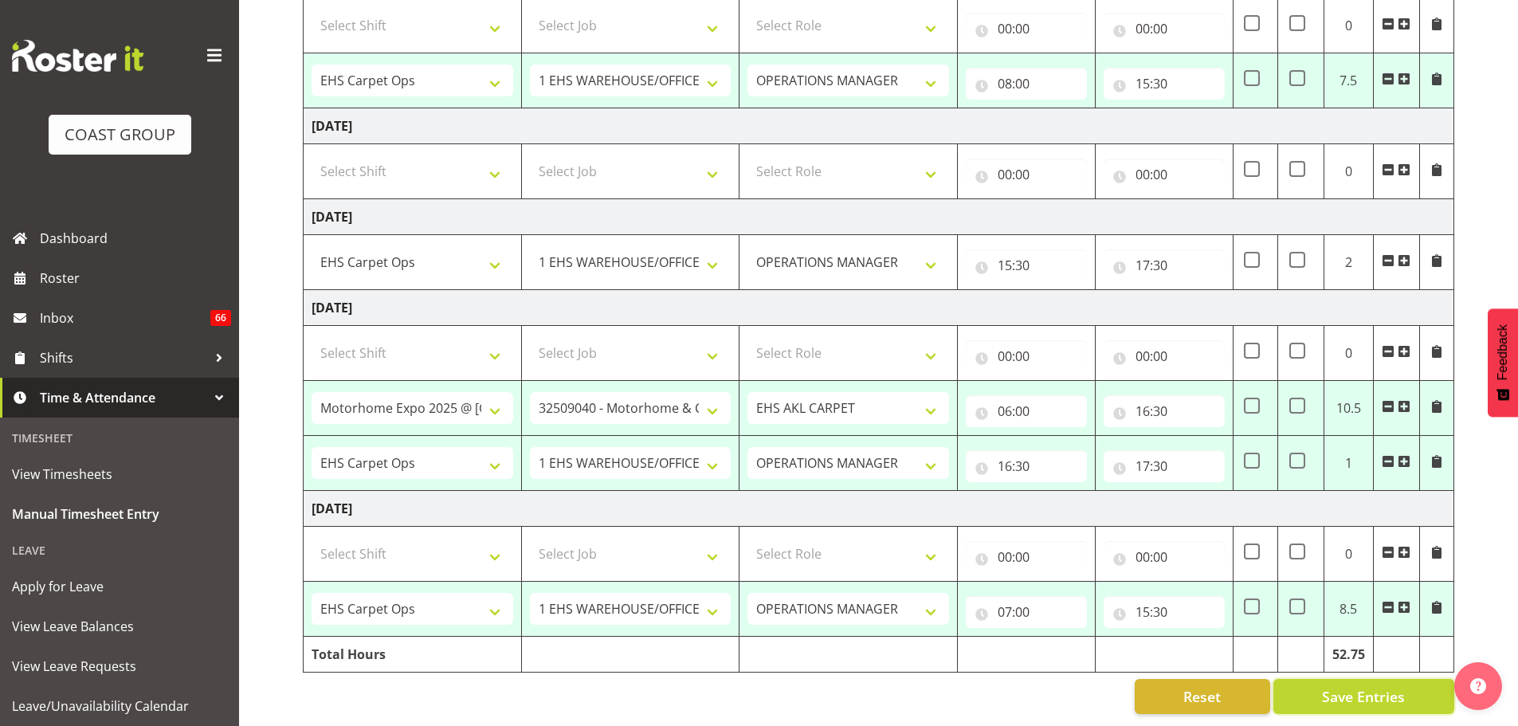
type input "17:30"
select select "66522"
select select "9134"
select select "190"
type input "06:00"
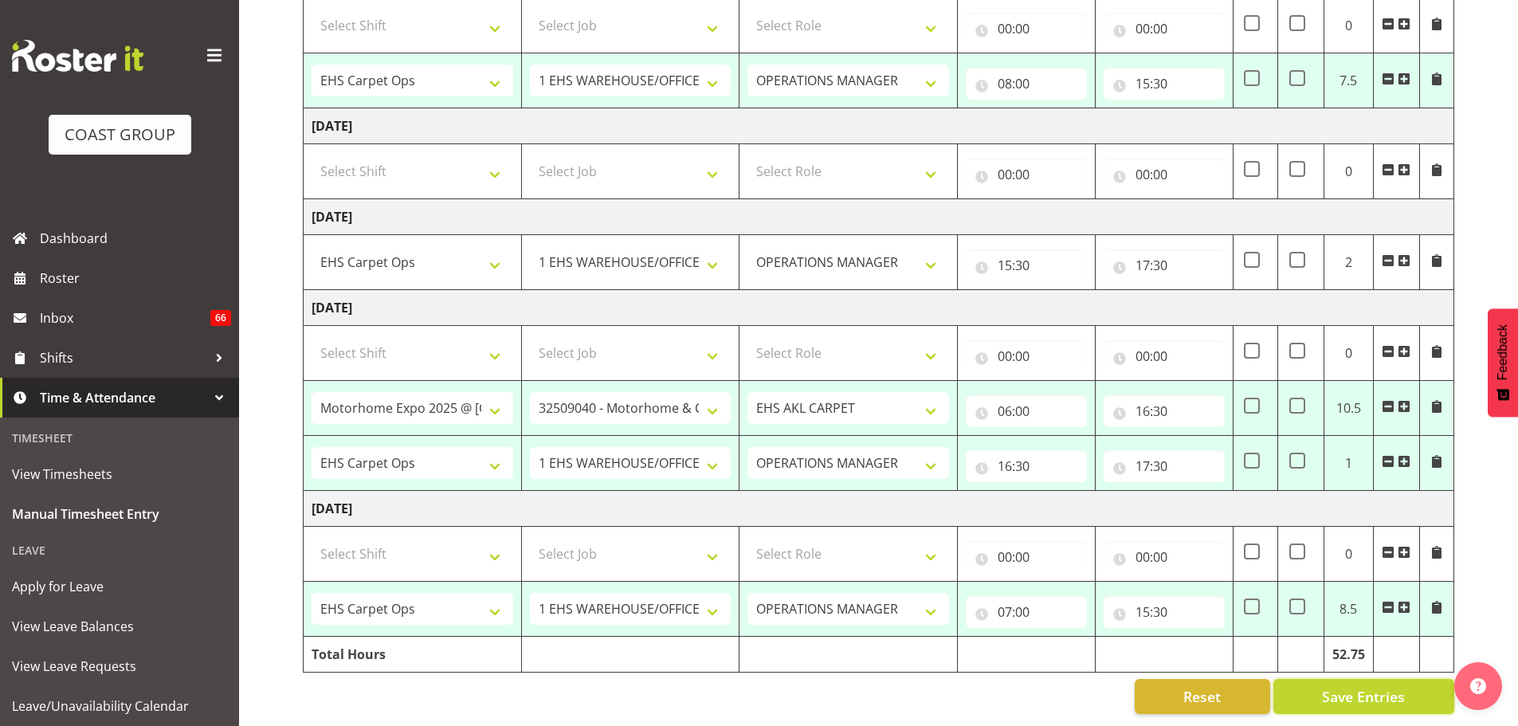
type input "08:00"
select select "70657"
select select "69"
select select "198"
type input "08:00"
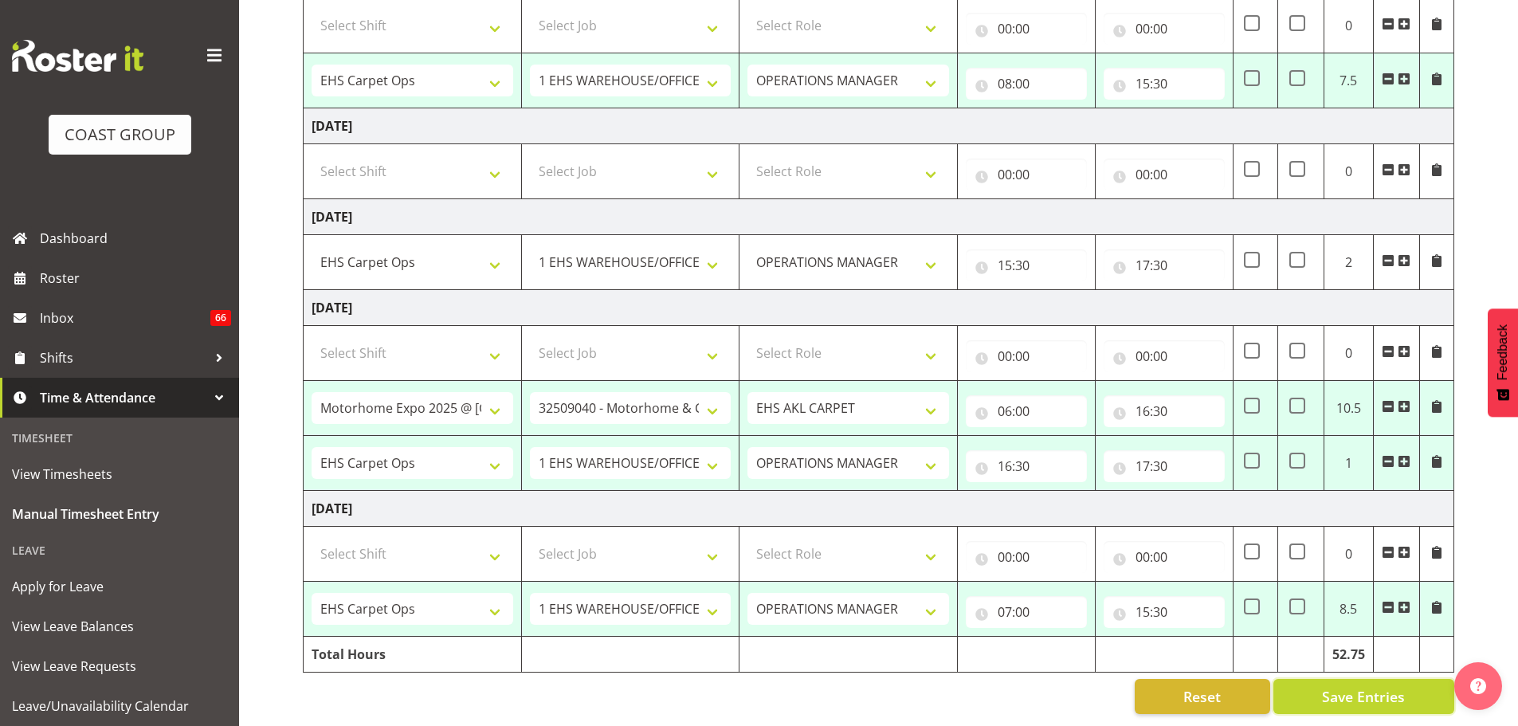
type input "18:30"
select select "78454"
select select "9449"
select select "190"
type input "19:00"
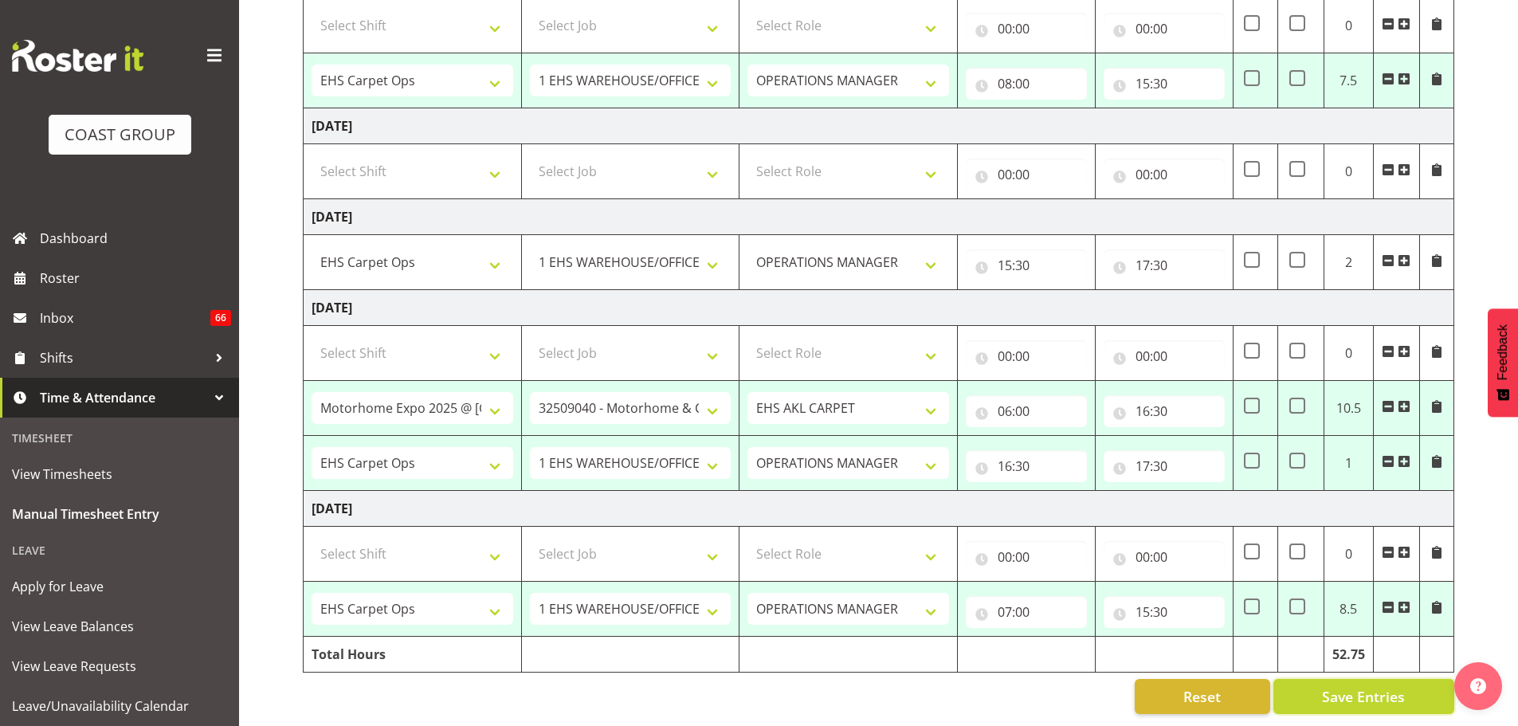
type input "20:15"
select select "70657"
select select "69"
select select "198"
type input "08:00"
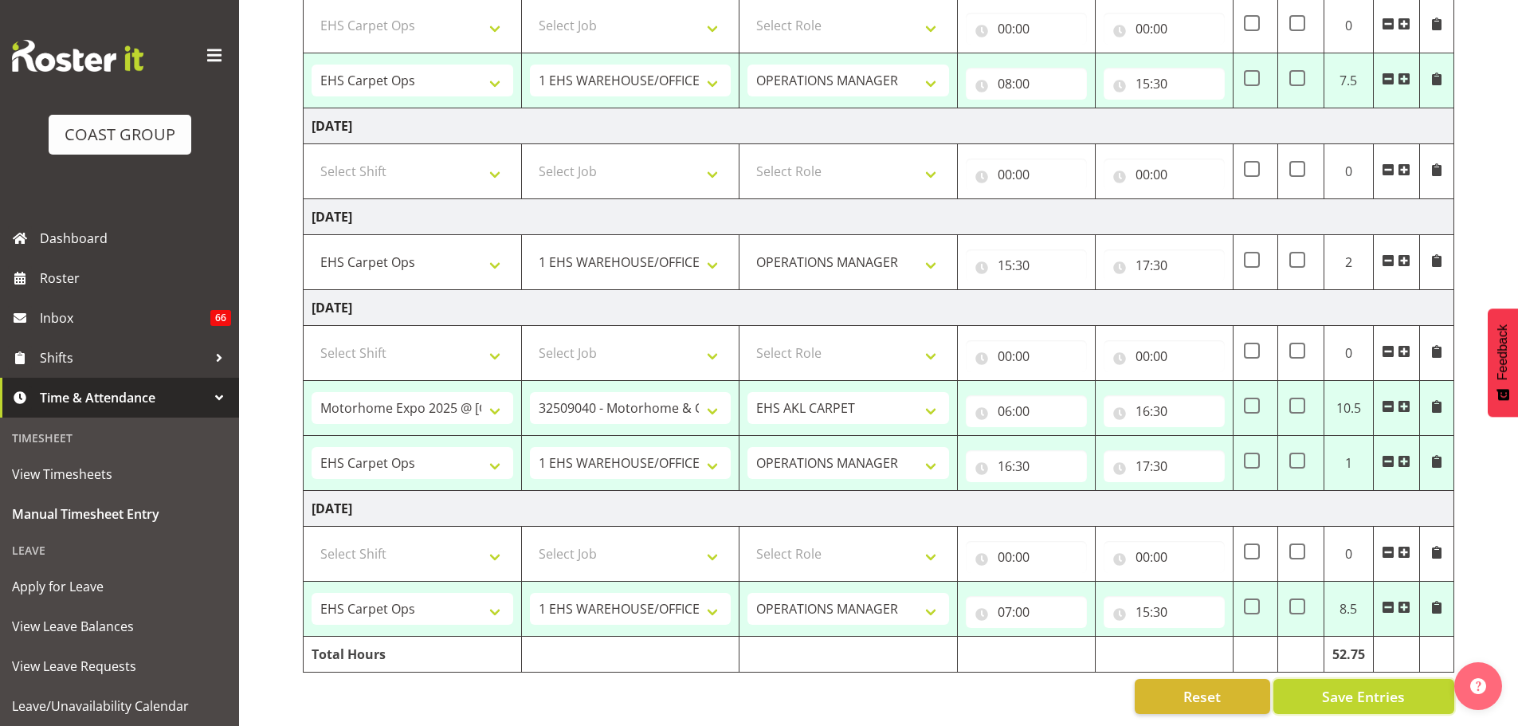
type input "15:30"
select select "66518"
select select "9139"
select select "190"
type input "06:00"
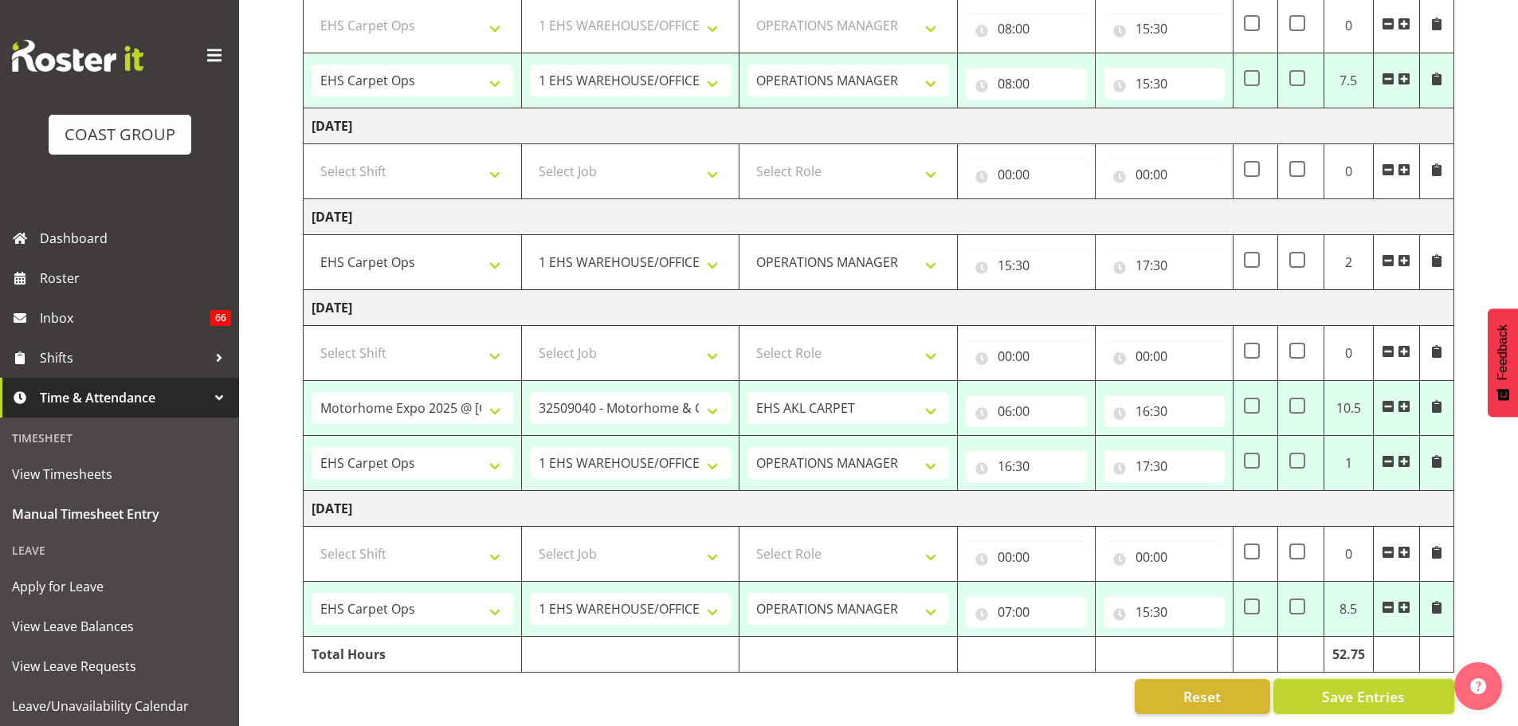
type input "16:30"
select select "70657"
select select "69"
select select "198"
type input "16:30"
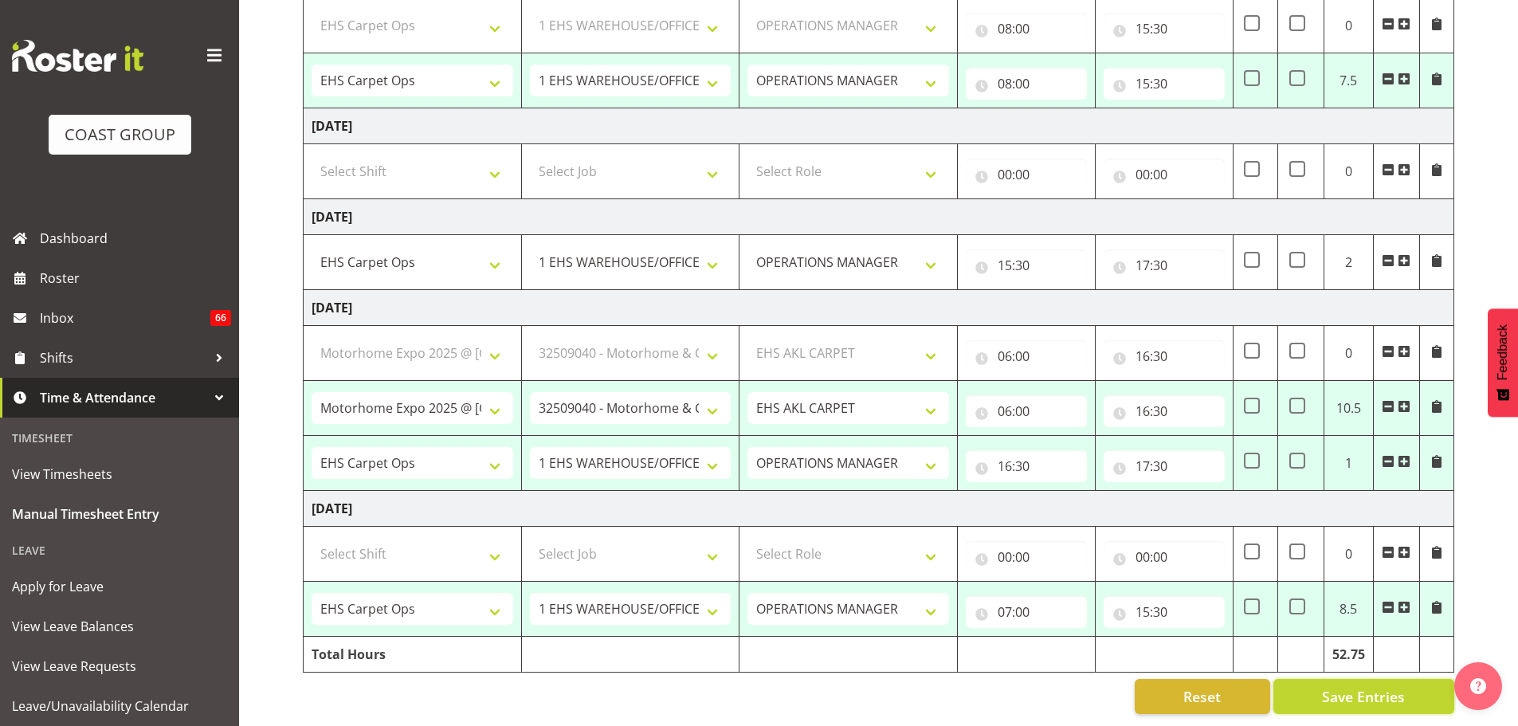
type input "17:30"
select select "70657"
select select "69"
select select "198"
type input "07:00"
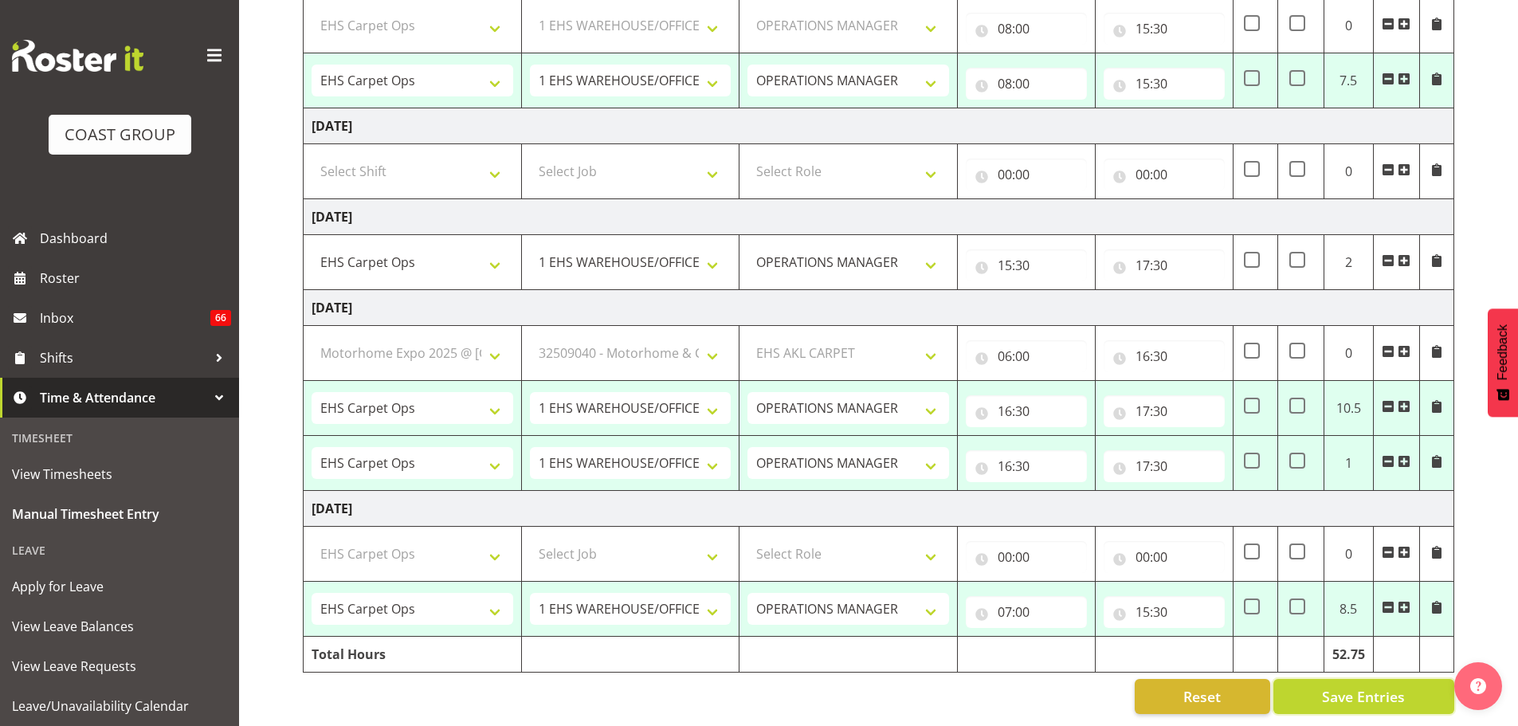
type input "15:30"
select select "66522"
select select "9134"
select select "190"
select select "70657"
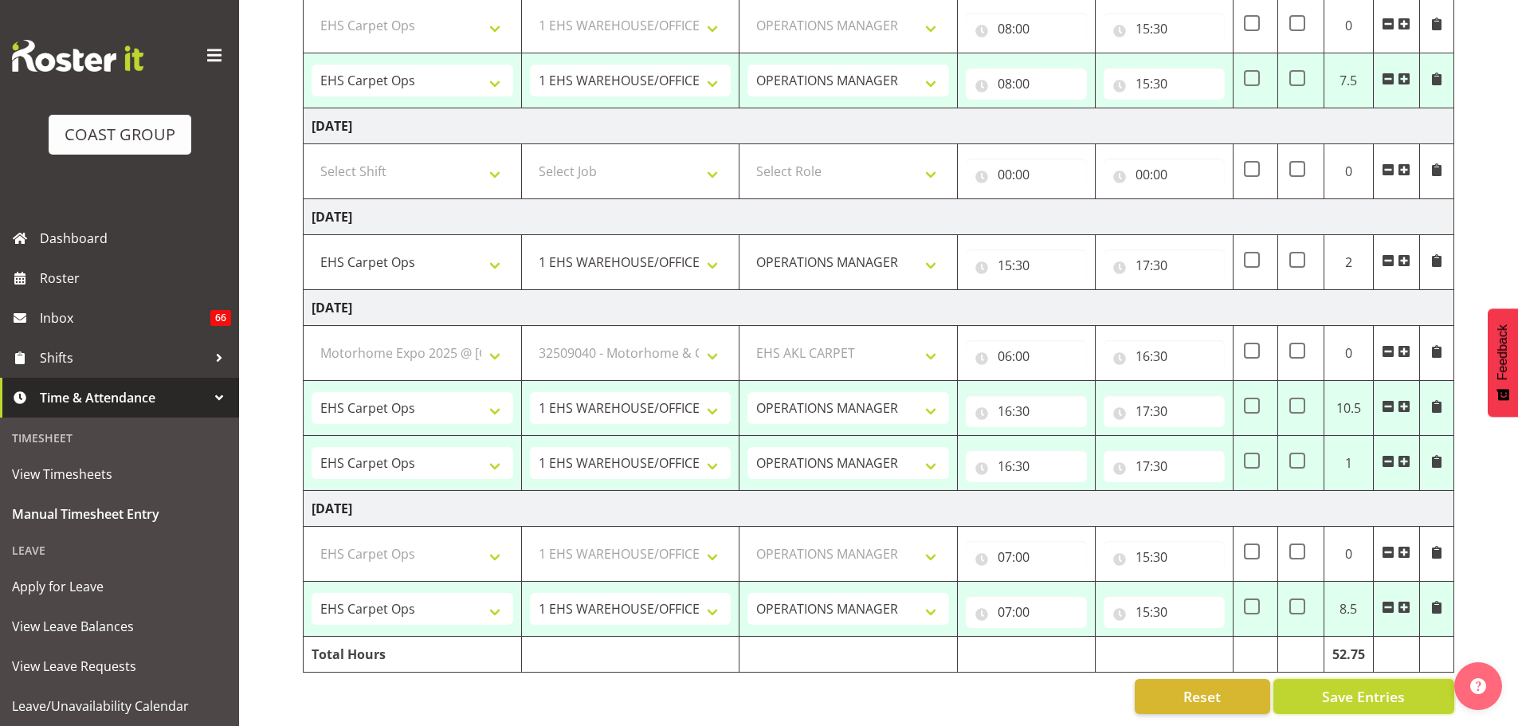
select select "69"
select select "198"
select select "78454"
select select "9449"
select select "190"
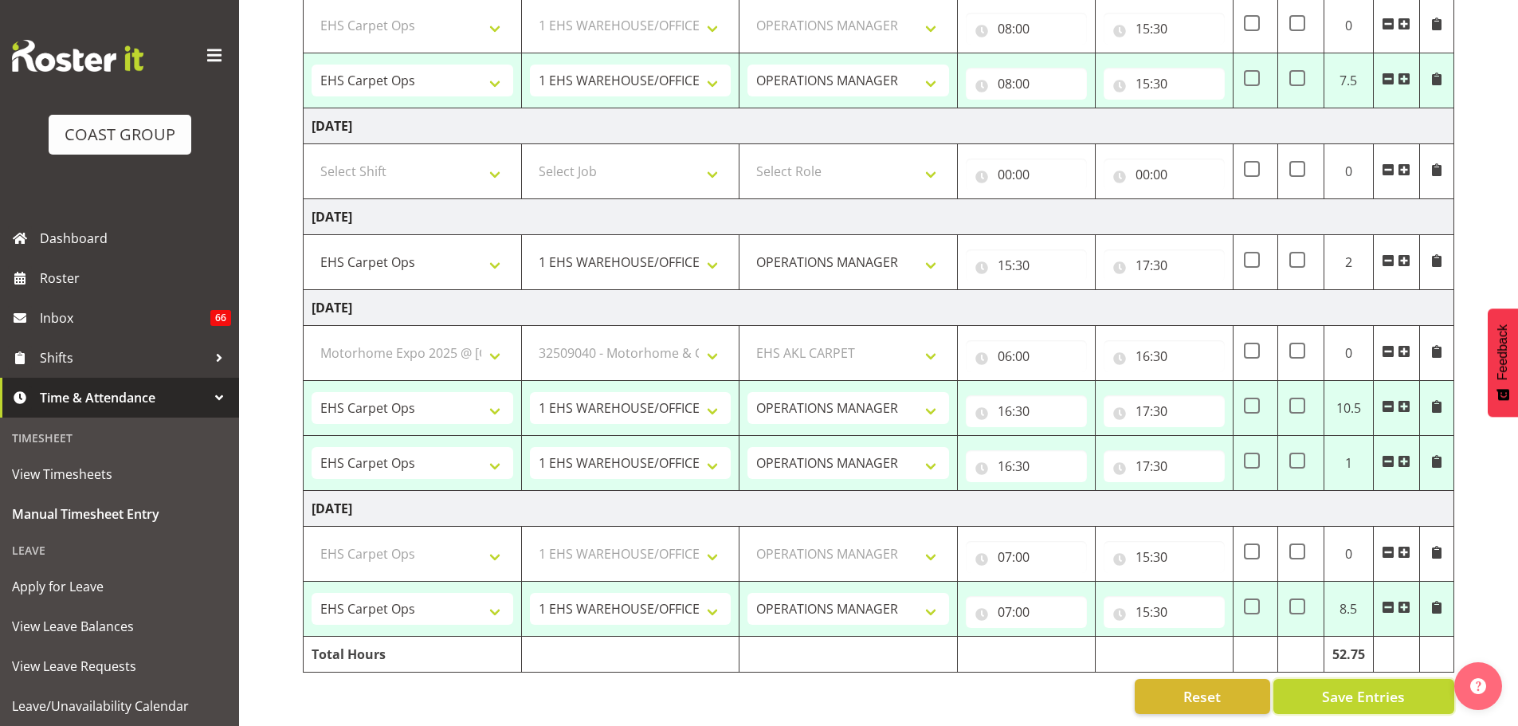
select select "70657"
select select "69"
select select "198"
select select "70657"
select select "69"
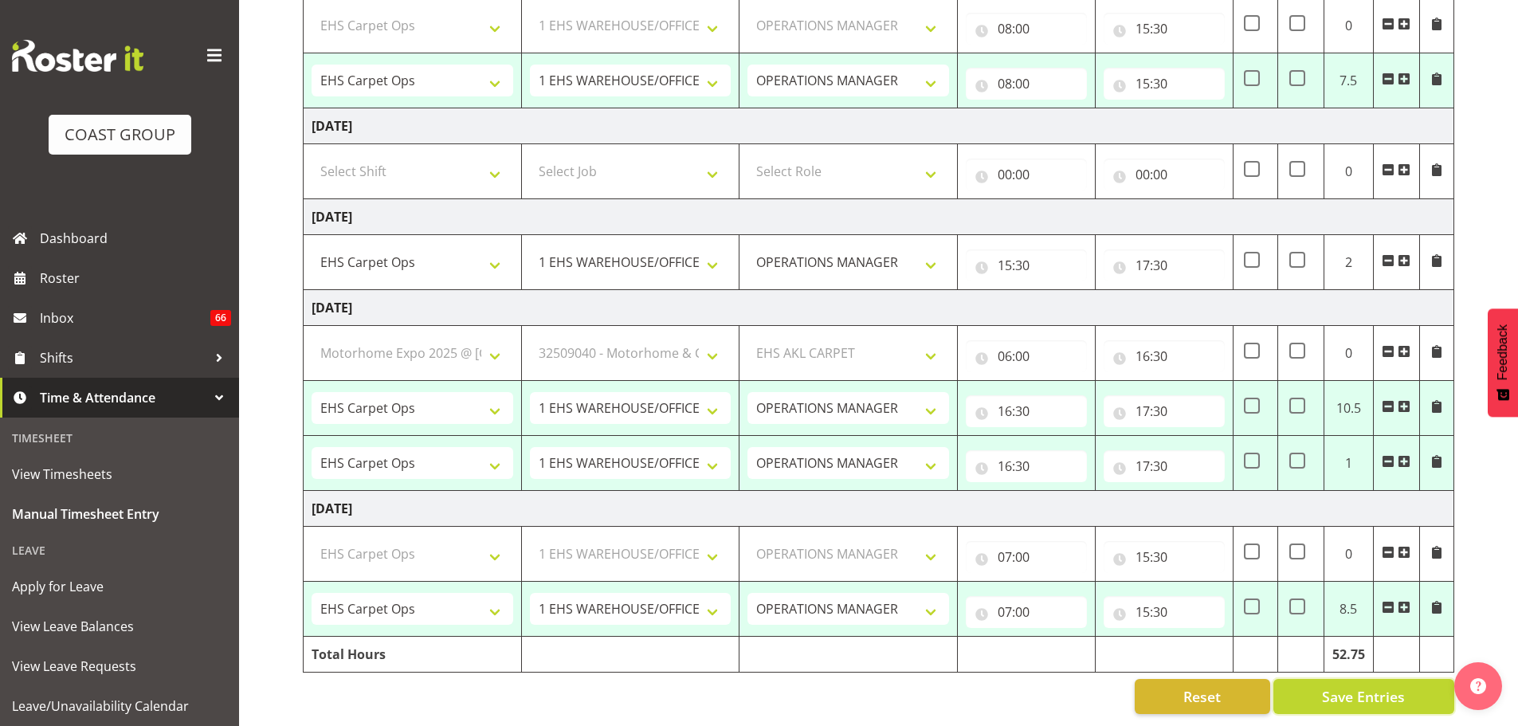
select select "198"
select select "66518"
select select "9139"
select select "190"
select select "70657"
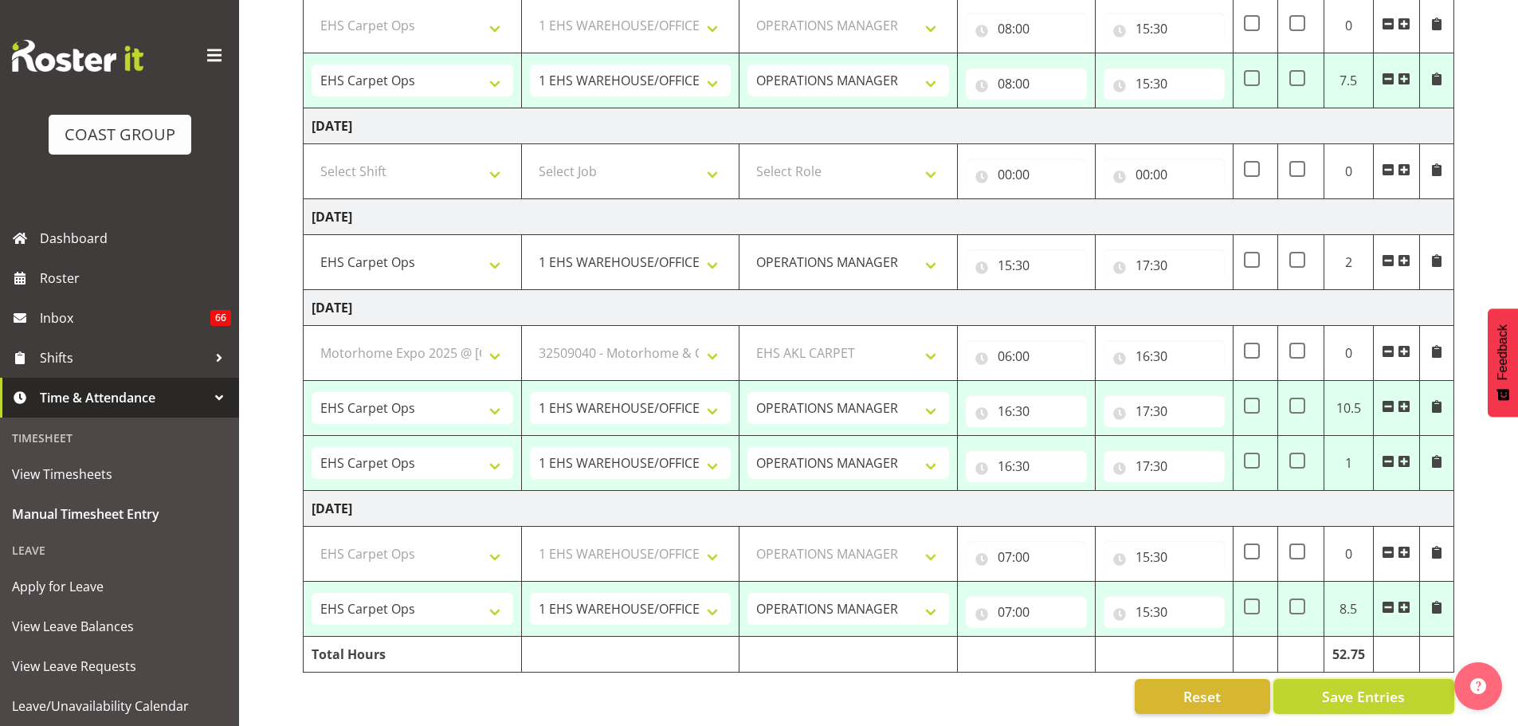
select select "69"
select select "198"
select select "70657"
select select "69"
select select "198"
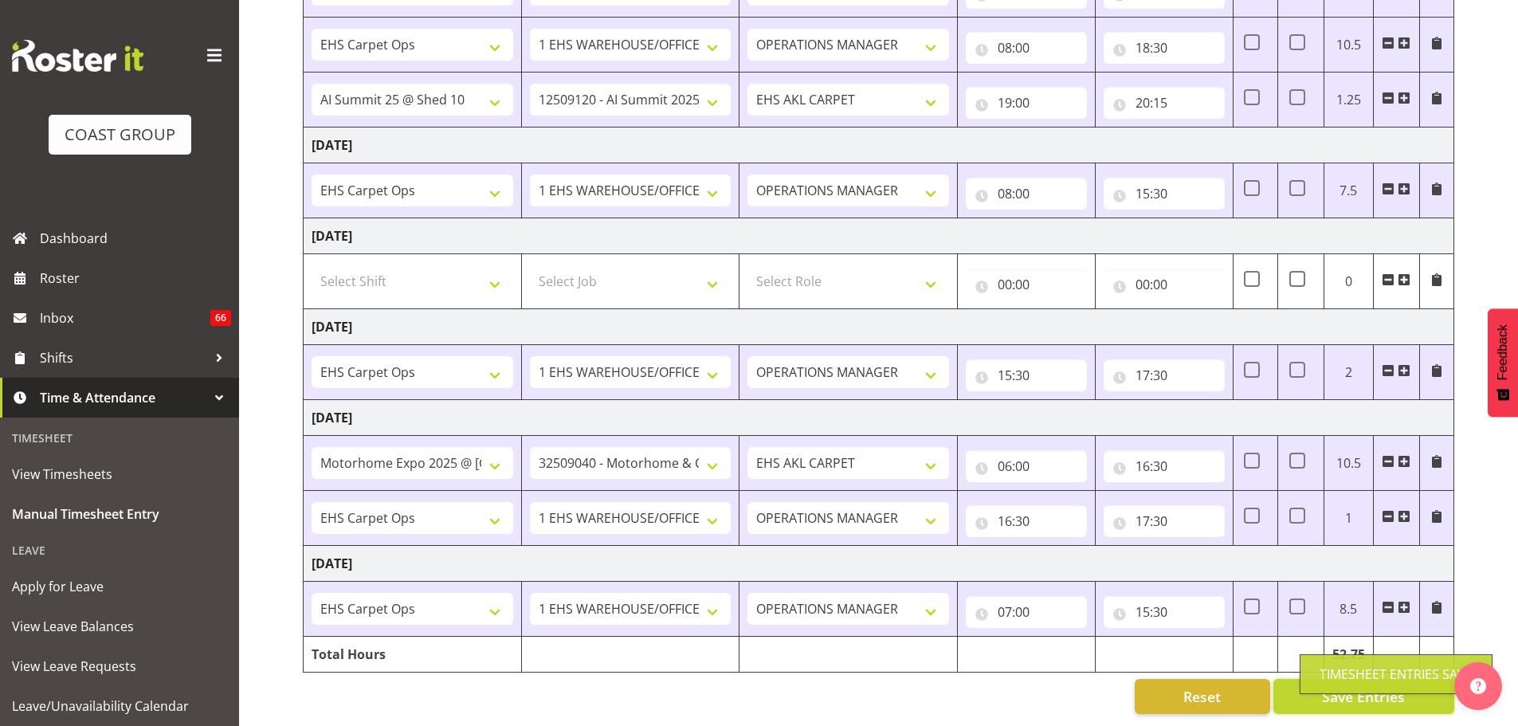
scroll to position [428, 0]
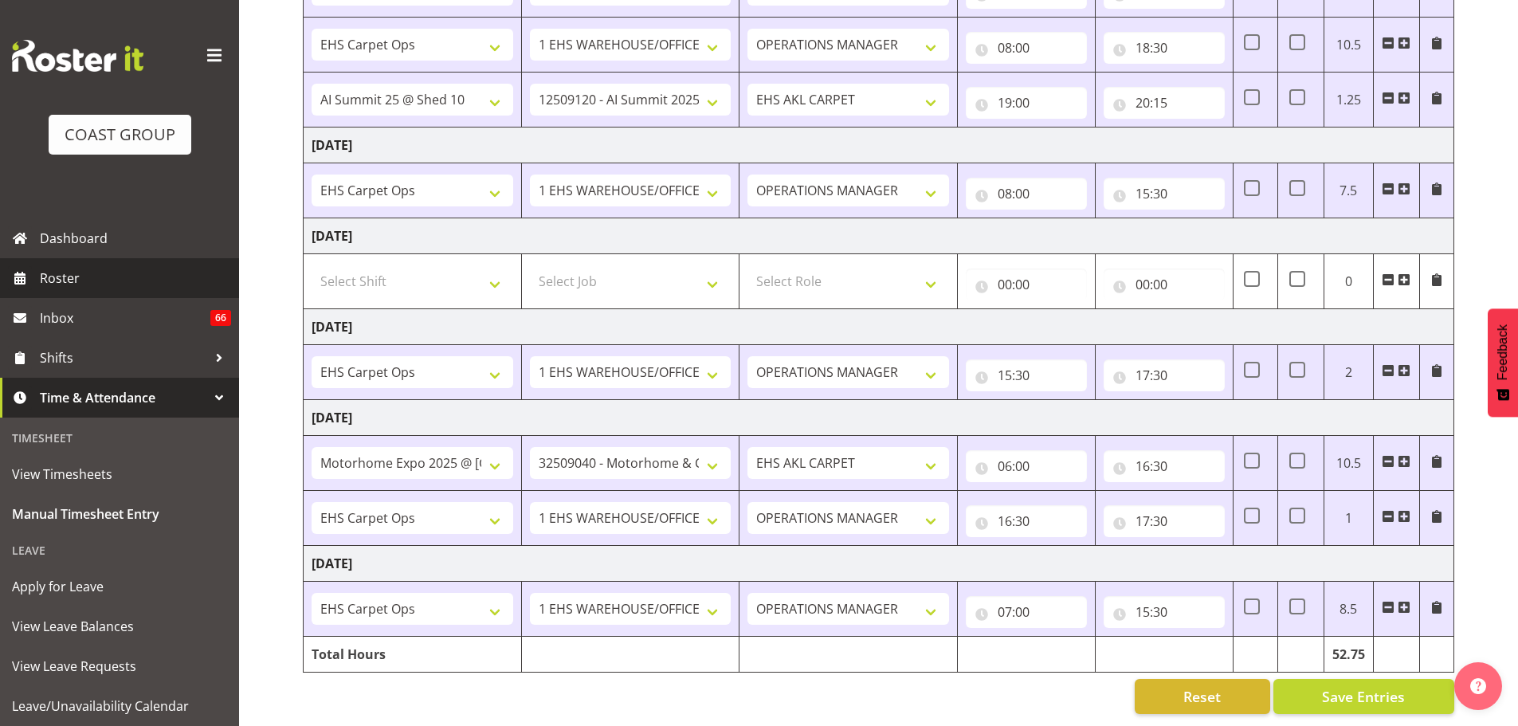
click at [147, 269] on span "Roster" at bounding box center [135, 278] width 191 height 24
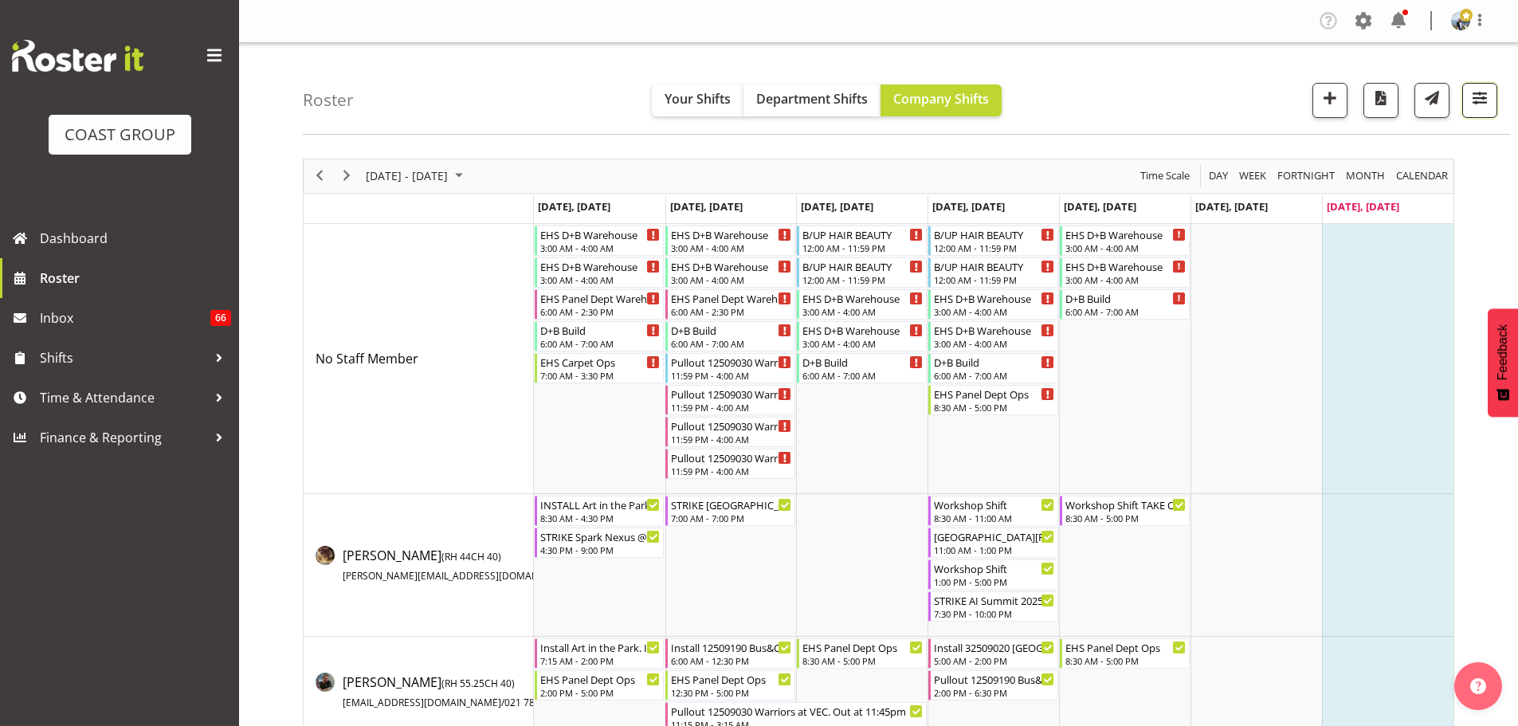
click at [1497, 100] on button "button" at bounding box center [1480, 100] width 35 height 35
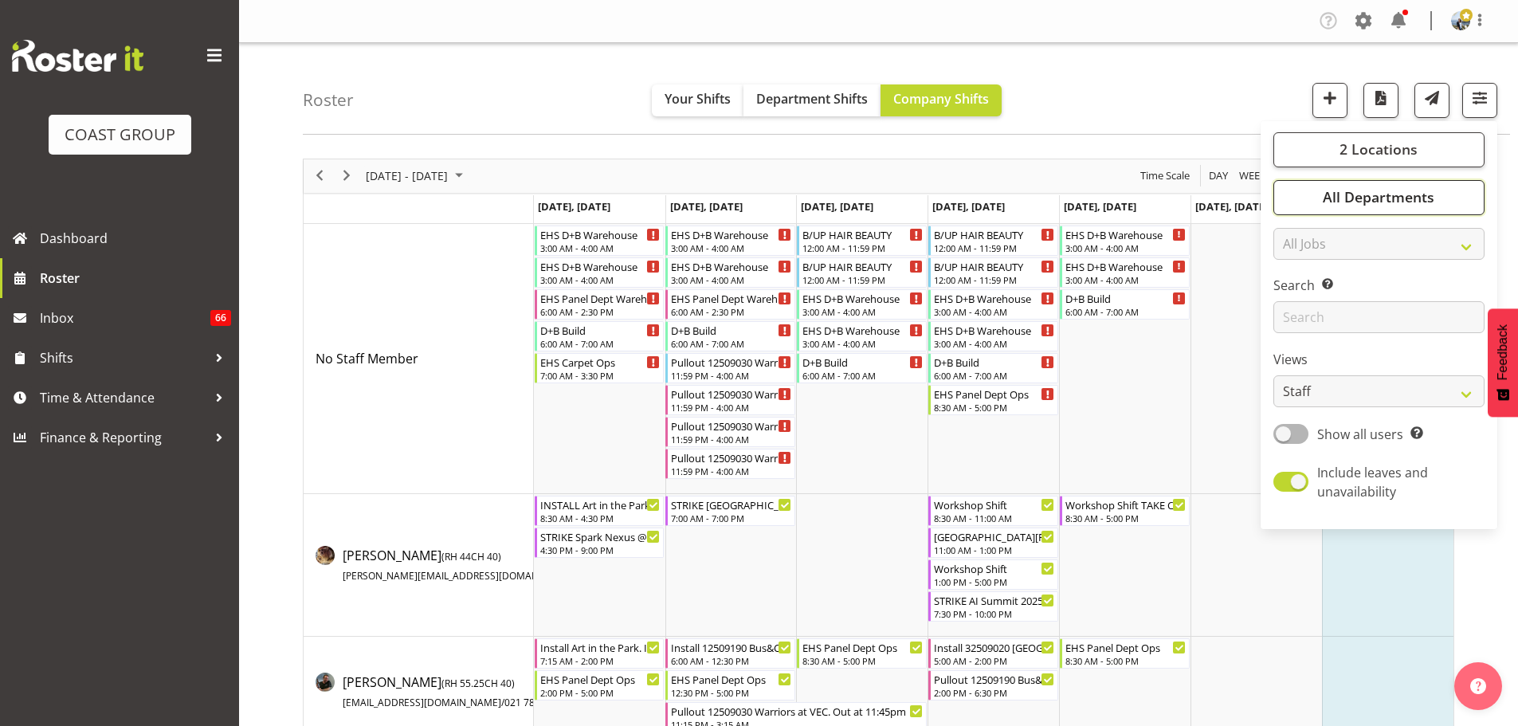
click at [1412, 187] on button "All Departments" at bounding box center [1379, 197] width 211 height 35
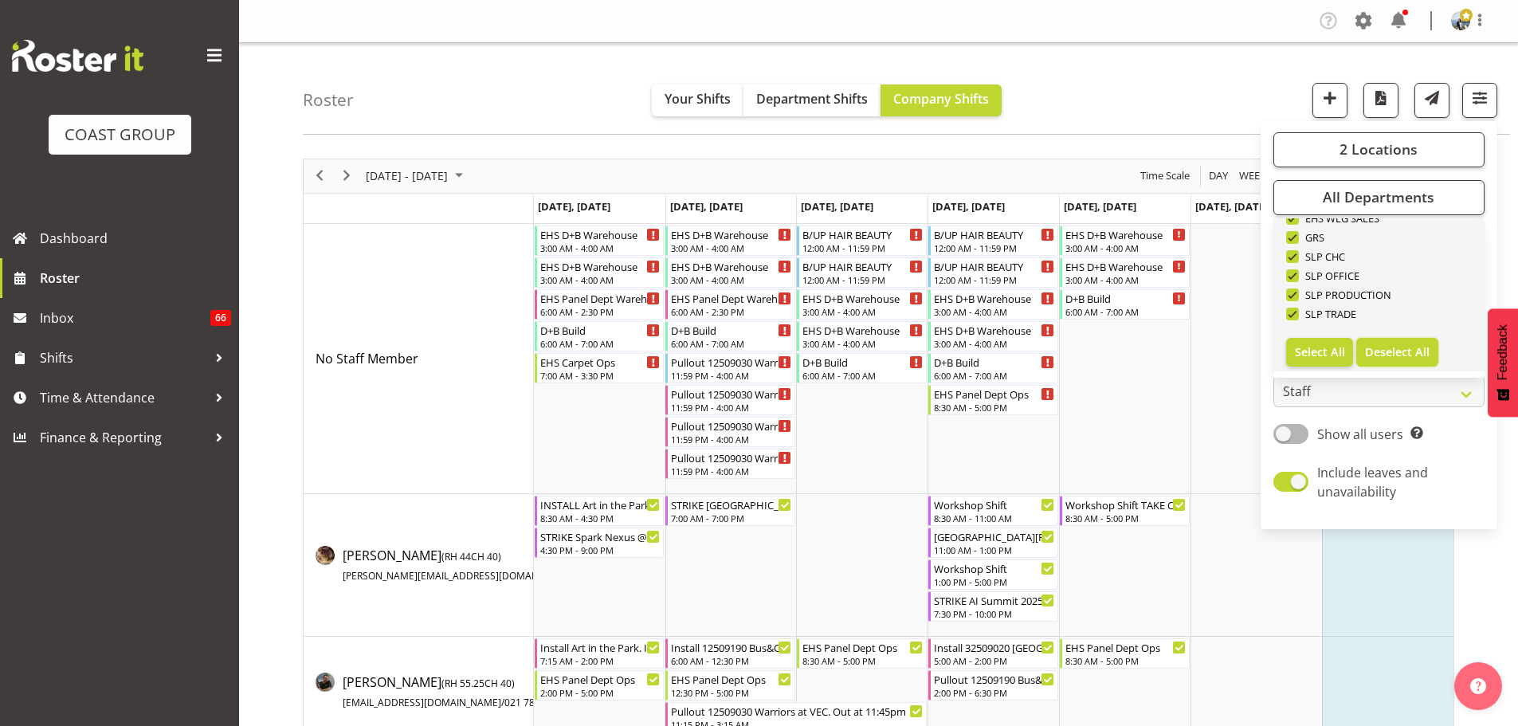
click at [1400, 344] on span "Deselect All" at bounding box center [1397, 351] width 65 height 15
checkbox input "false"
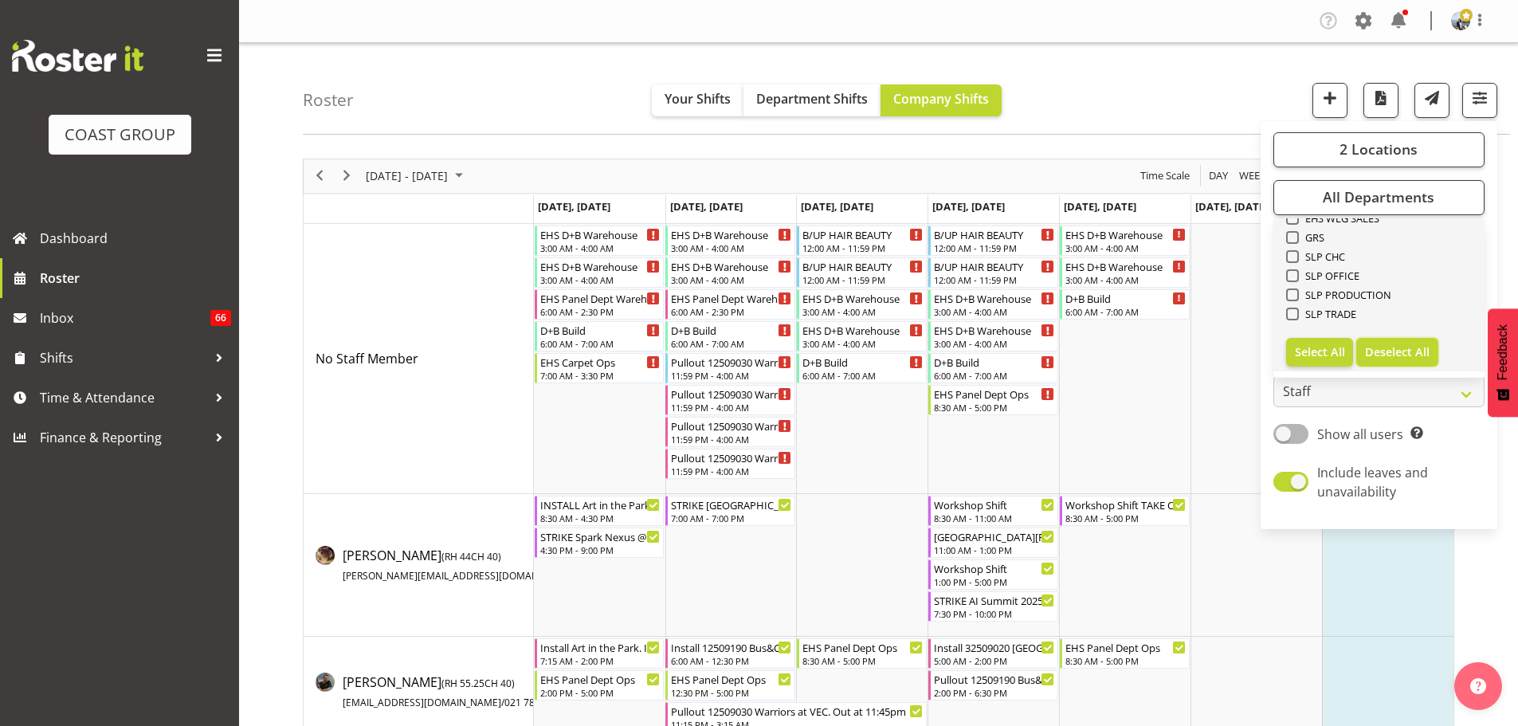
checkbox input "false"
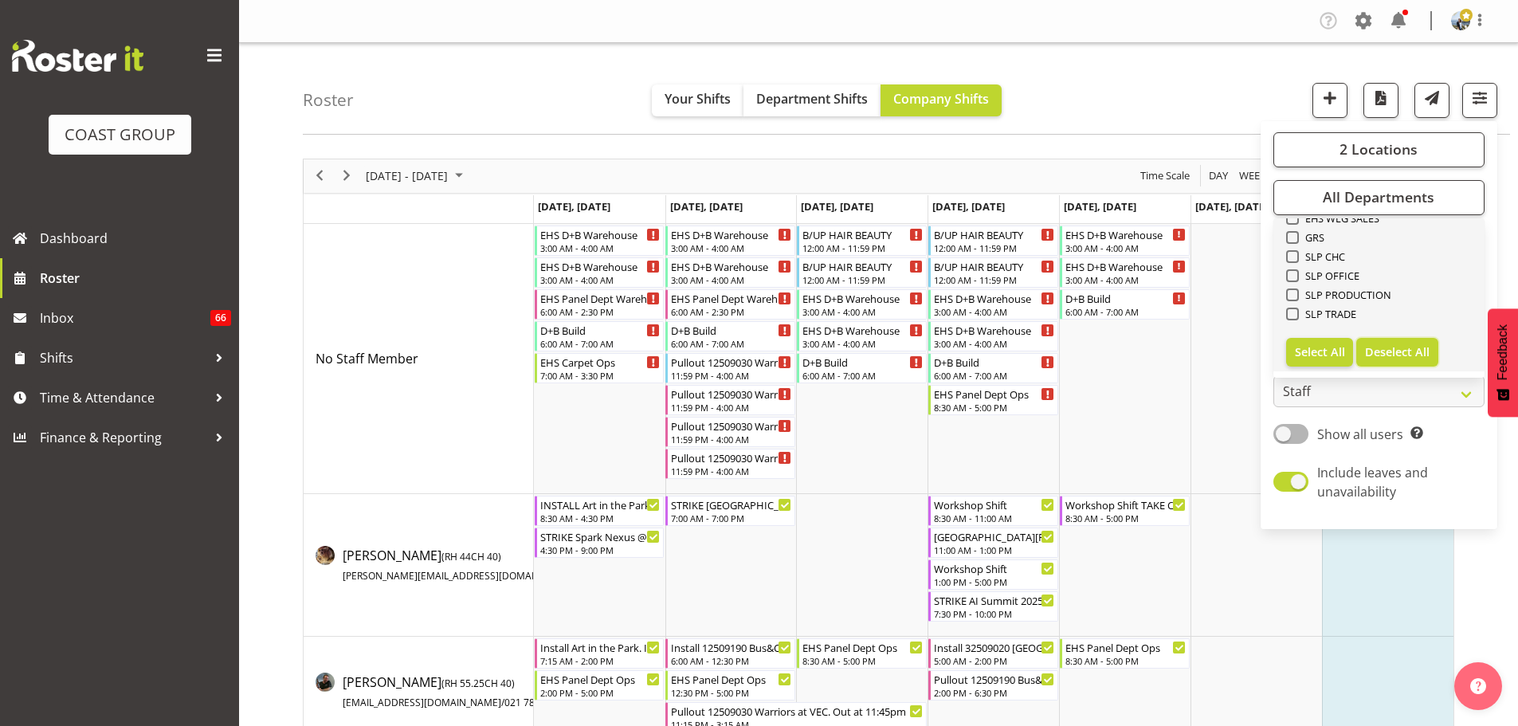
checkbox input "false"
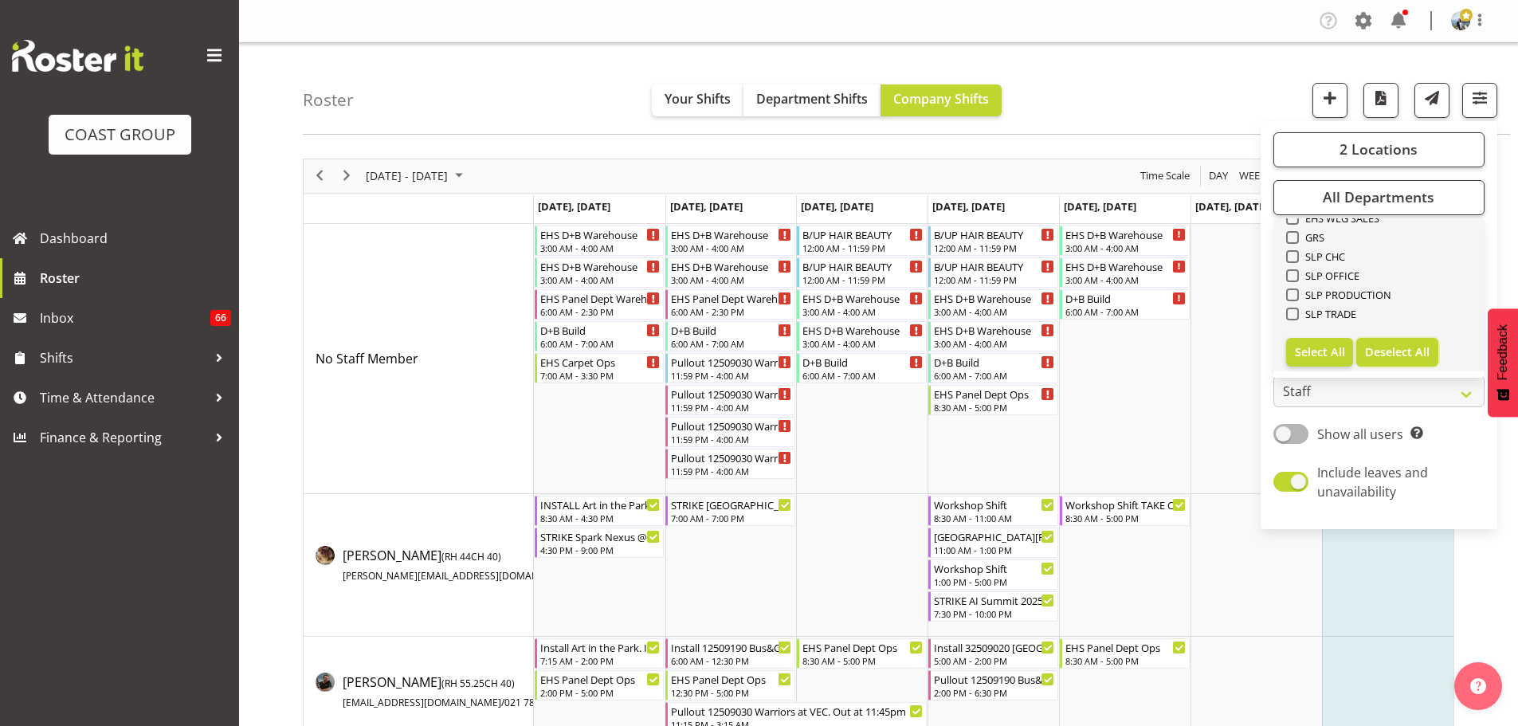
checkbox input "false"
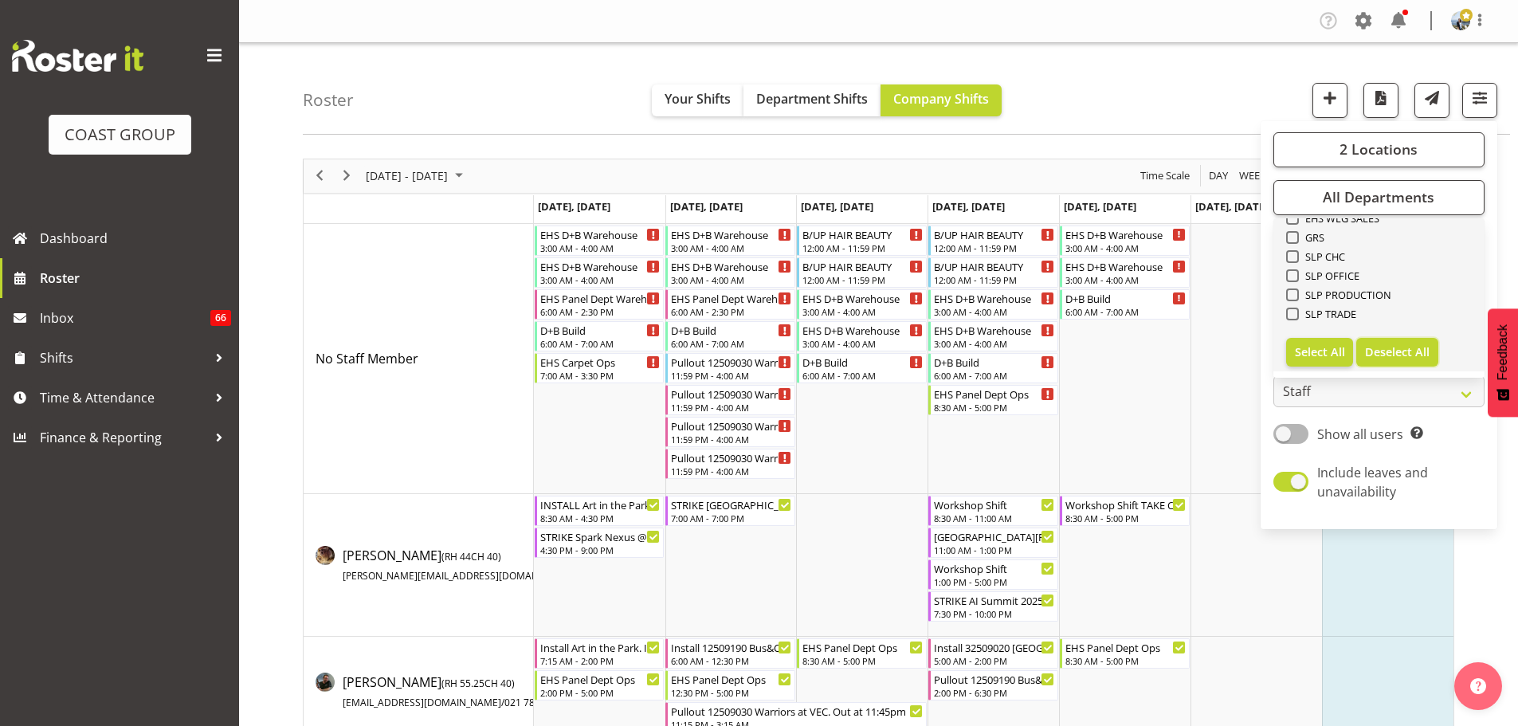
checkbox input "false"
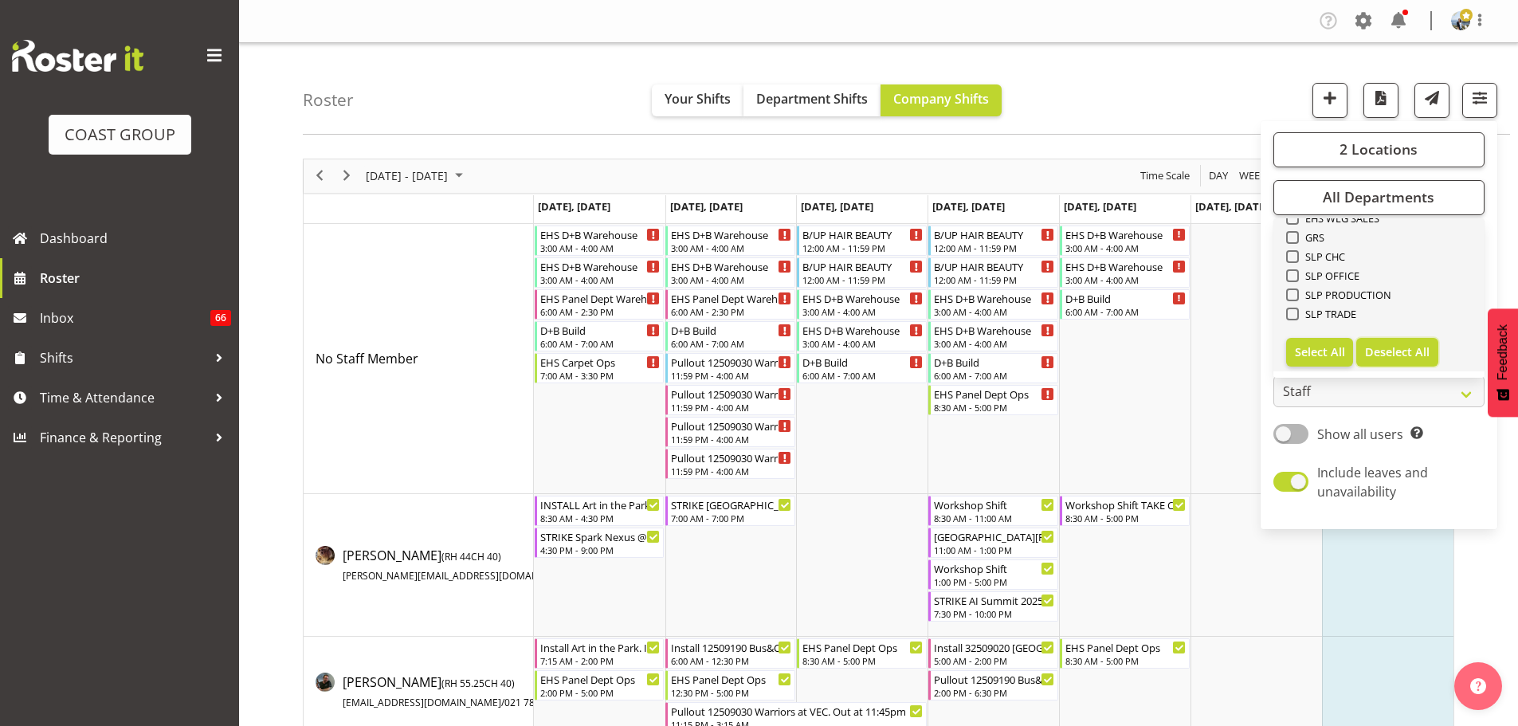
checkbox input "false"
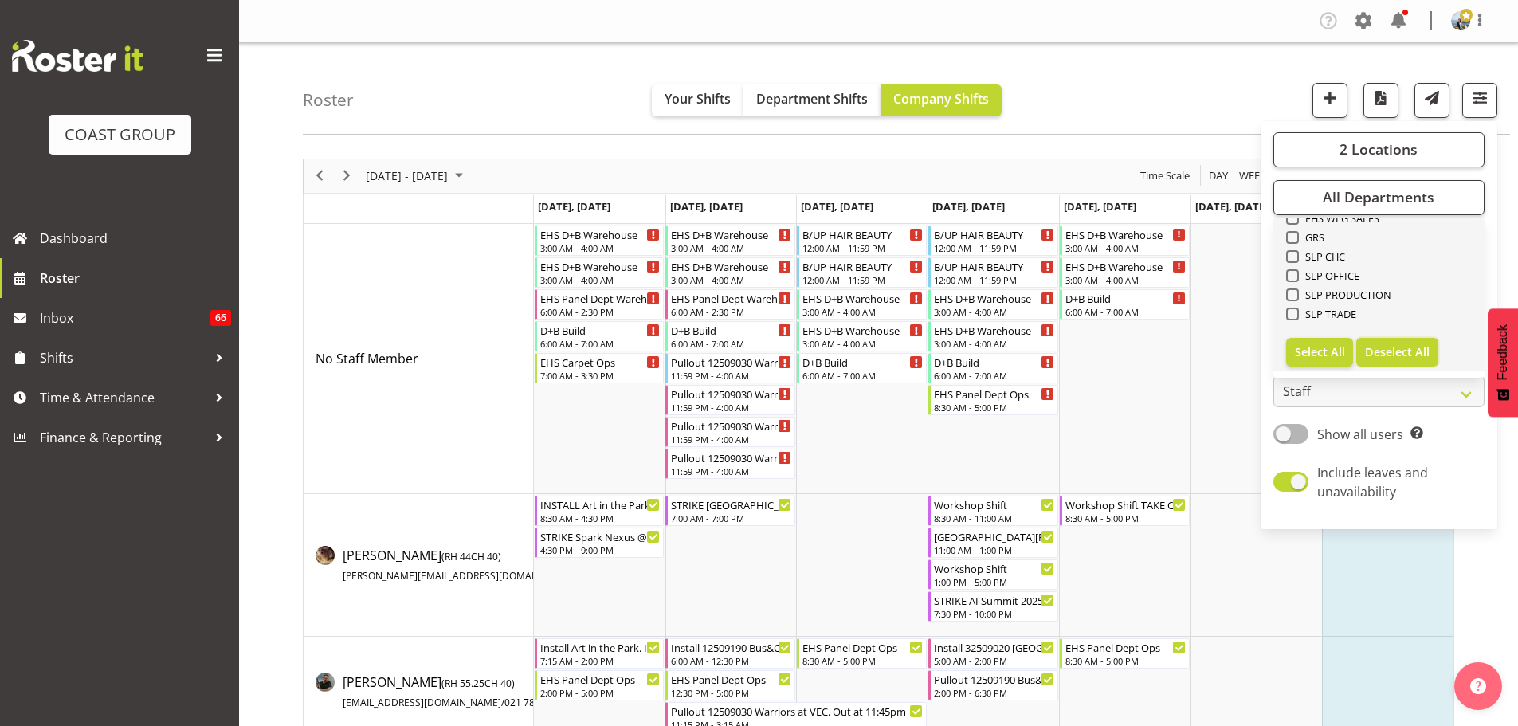
checkbox input "false"
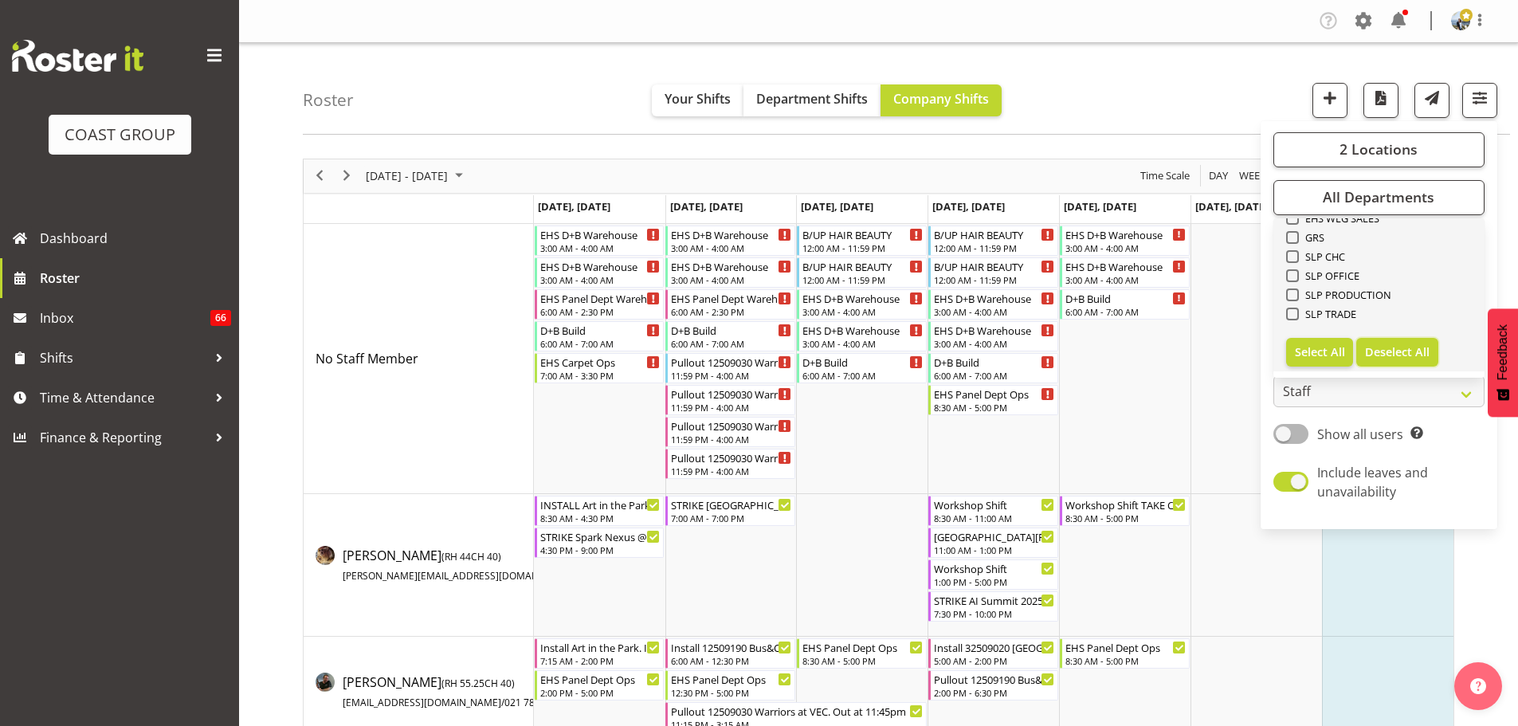
checkbox input "false"
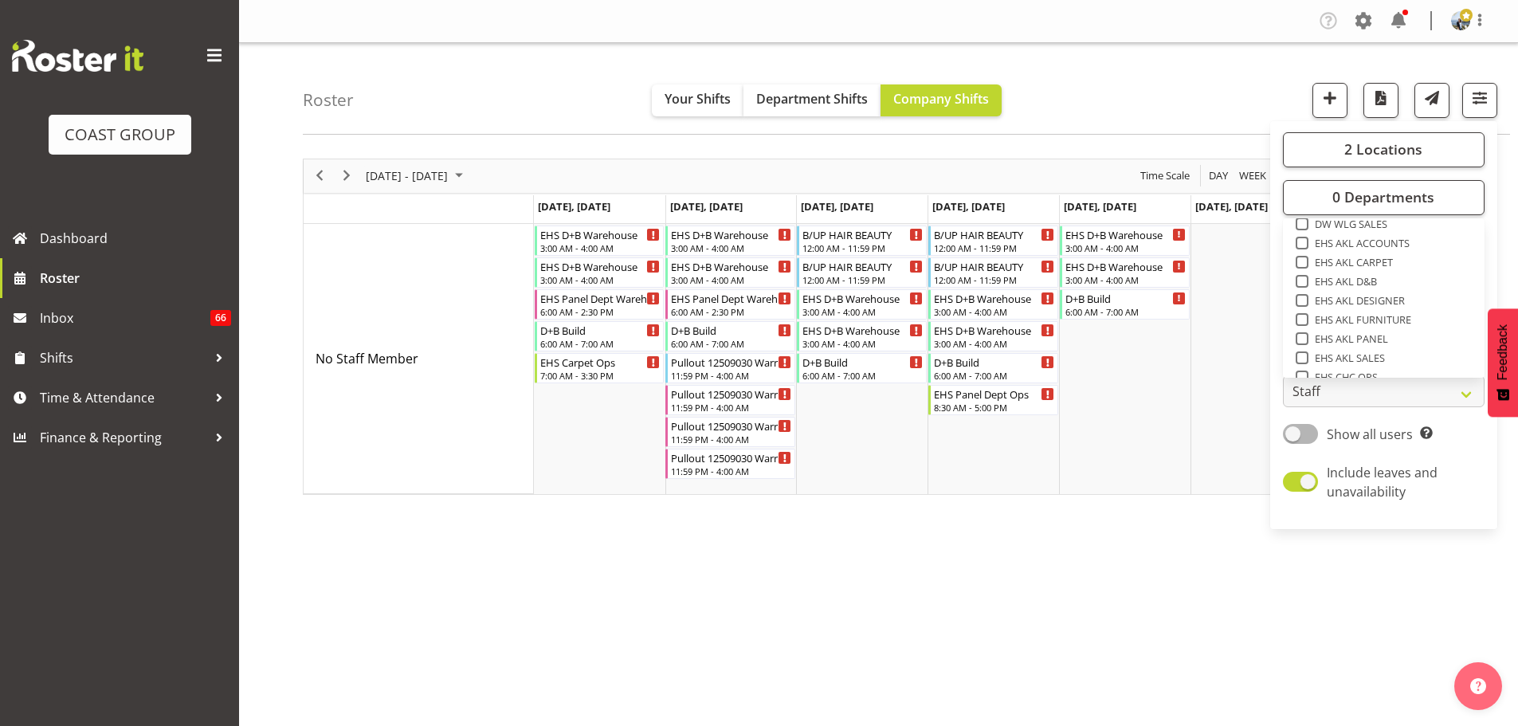
scroll to position [353, 0]
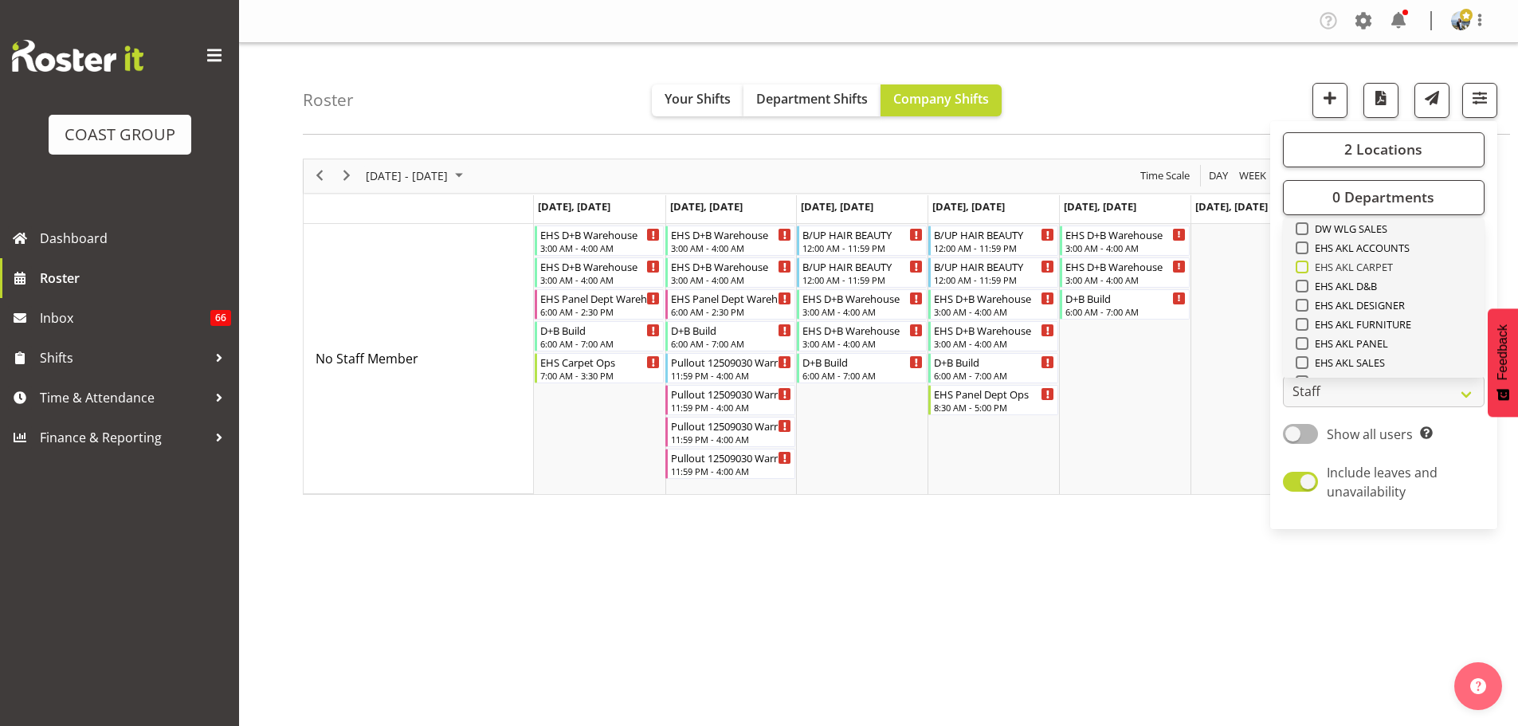
click at [1384, 266] on span "EHS AKL CARPET" at bounding box center [1351, 267] width 85 height 13
click at [1306, 266] on input "EHS AKL CARPET" at bounding box center [1301, 266] width 10 height 10
checkbox input "true"
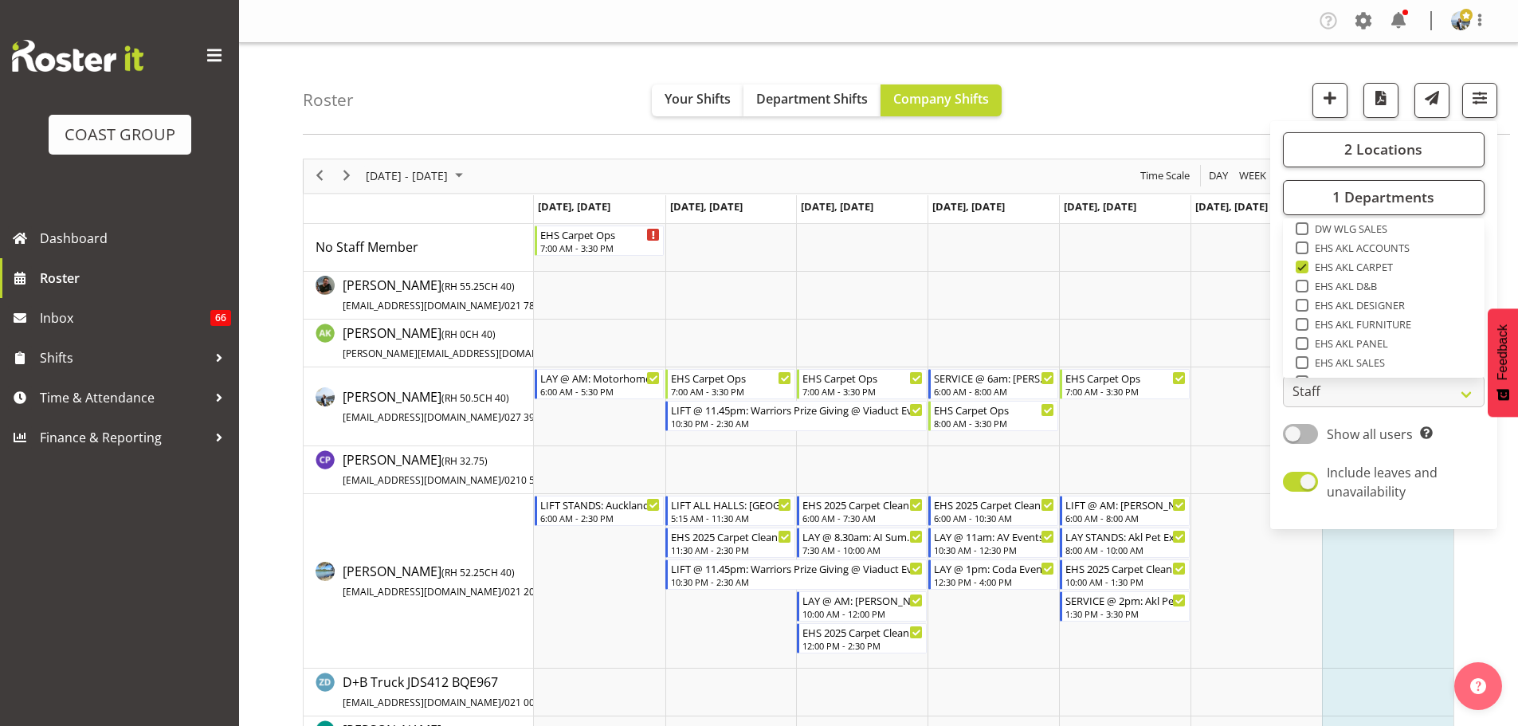
click at [1125, 112] on div "Roster Your Shifts Department Shifts Company Shifts 2 Locations Clear CARLTON E…" at bounding box center [906, 89] width 1207 height 92
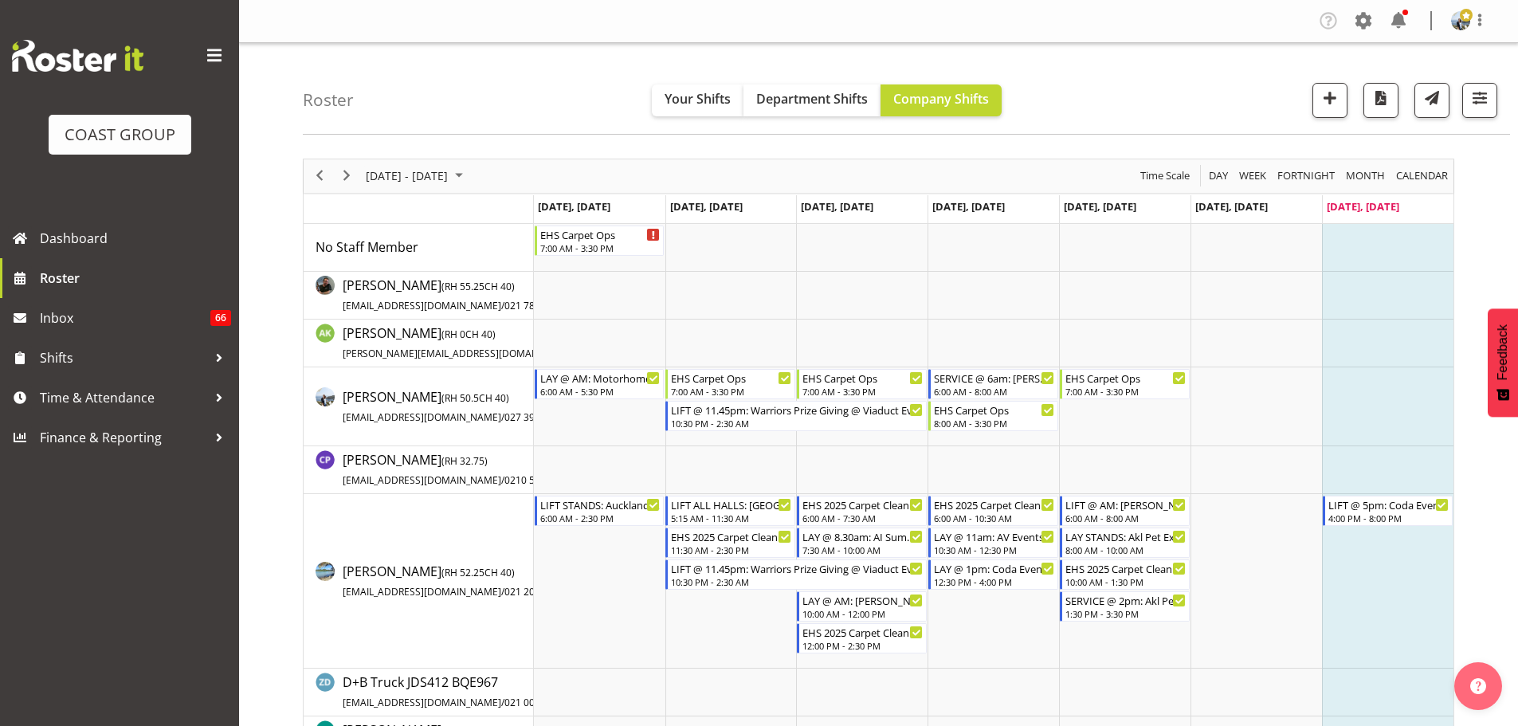
click at [351, 165] on div "next period" at bounding box center [346, 175] width 27 height 33
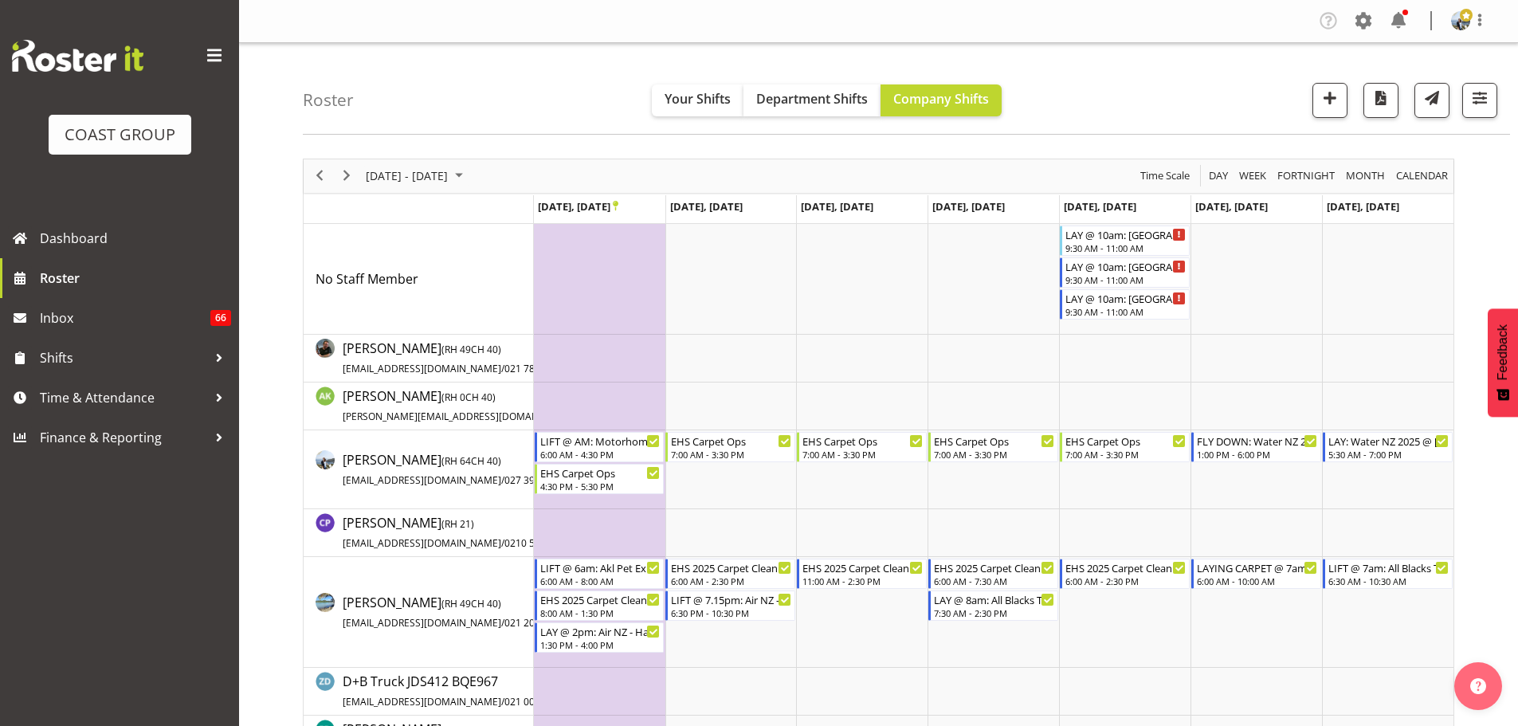
click at [1474, 124] on div "Roster Your Shifts Department Shifts Company Shifts 2 Locations Clear CARLTON E…" at bounding box center [906, 89] width 1207 height 92
click at [344, 175] on span "Next" at bounding box center [346, 176] width 19 height 20
